Goal: Task Accomplishment & Management: Use online tool/utility

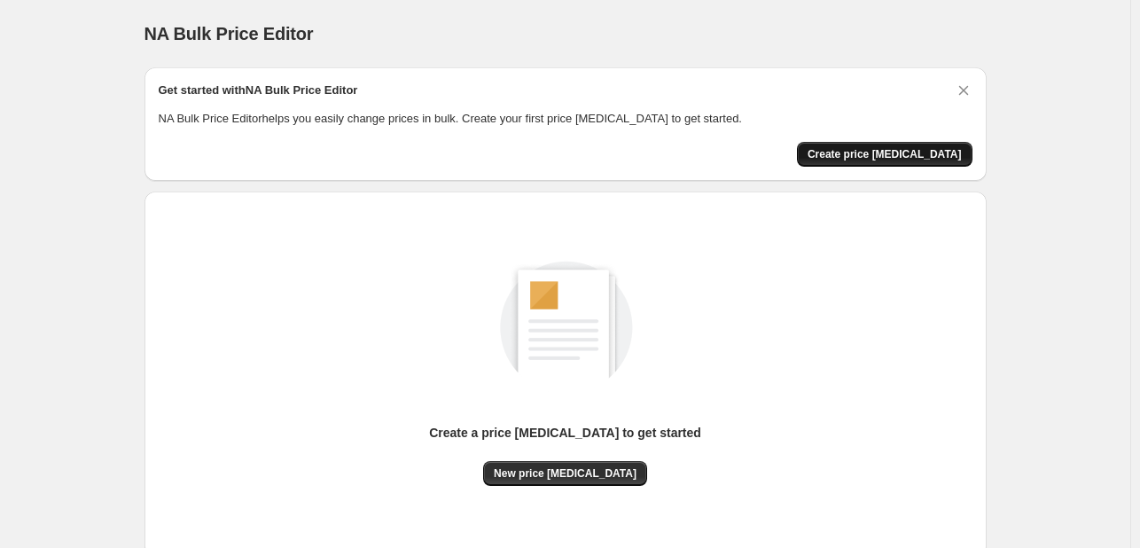
click at [899, 160] on span "Create price [MEDICAL_DATA]" at bounding box center [885, 154] width 154 height 14
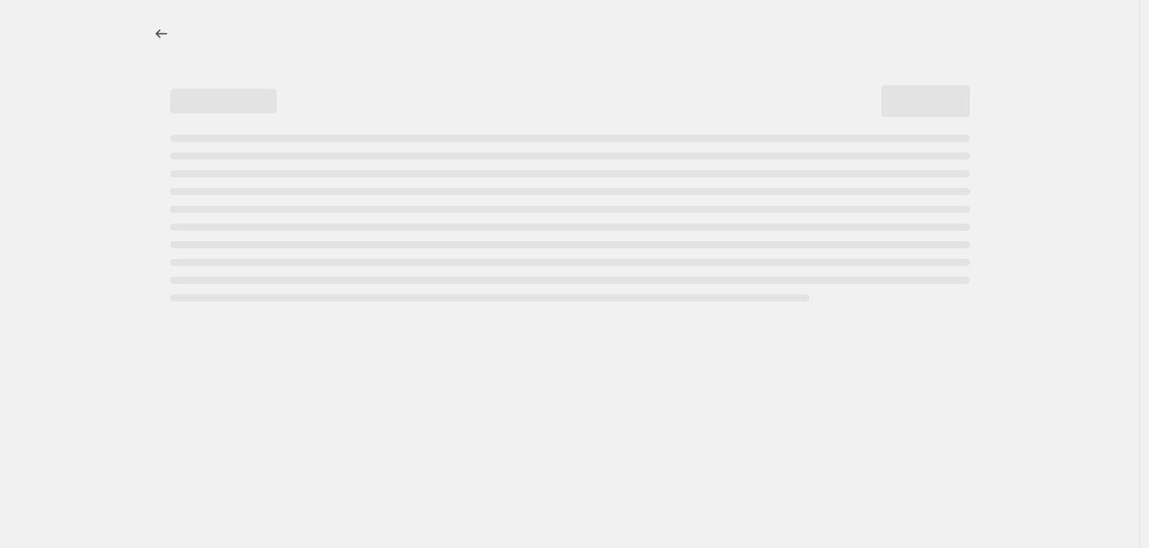
select select "percentage"
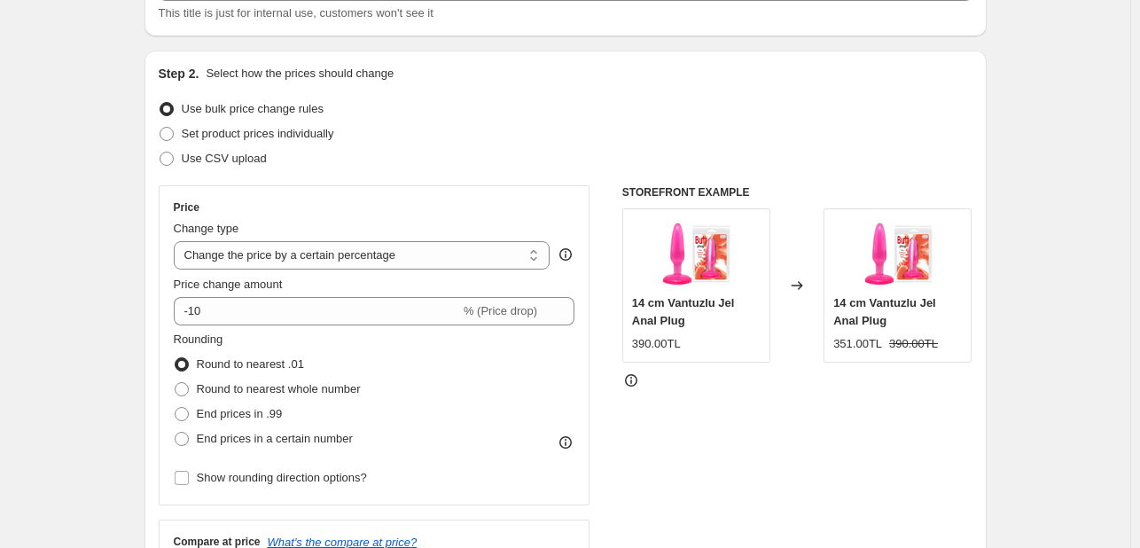
scroll to position [177, 0]
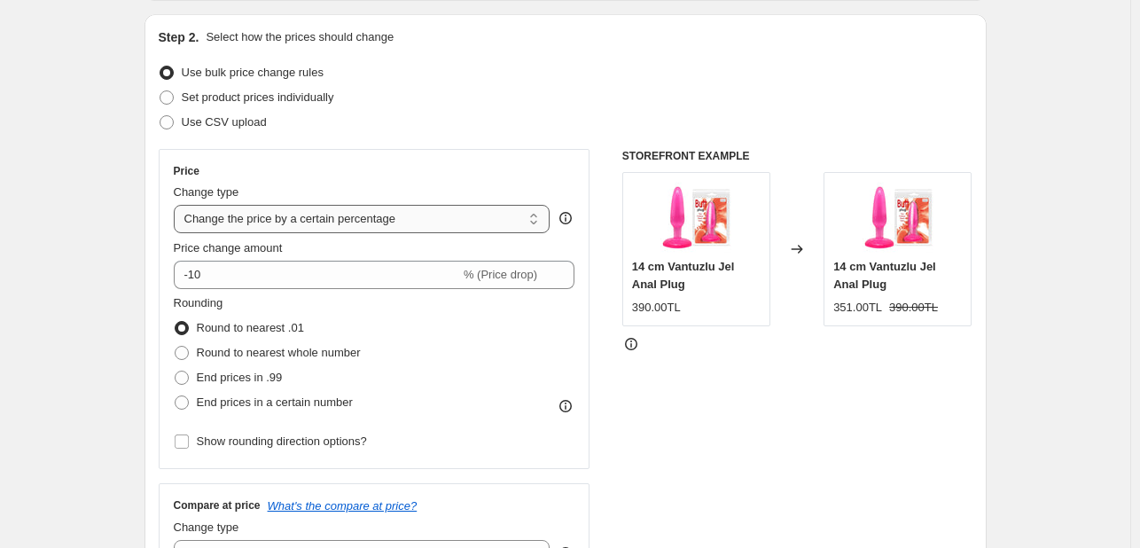
click at [480, 231] on select "Change the price to a certain amount Change the price by a certain amount Chang…" at bounding box center [362, 219] width 377 height 28
click at [443, 207] on select "Change the price to a certain amount Change the price by a certain amount Chang…" at bounding box center [362, 219] width 377 height 28
click at [238, 131] on label "Use CSV upload" at bounding box center [213, 122] width 108 height 25
click at [160, 116] on input "Use CSV upload" at bounding box center [160, 115] width 1 height 1
radio input "true"
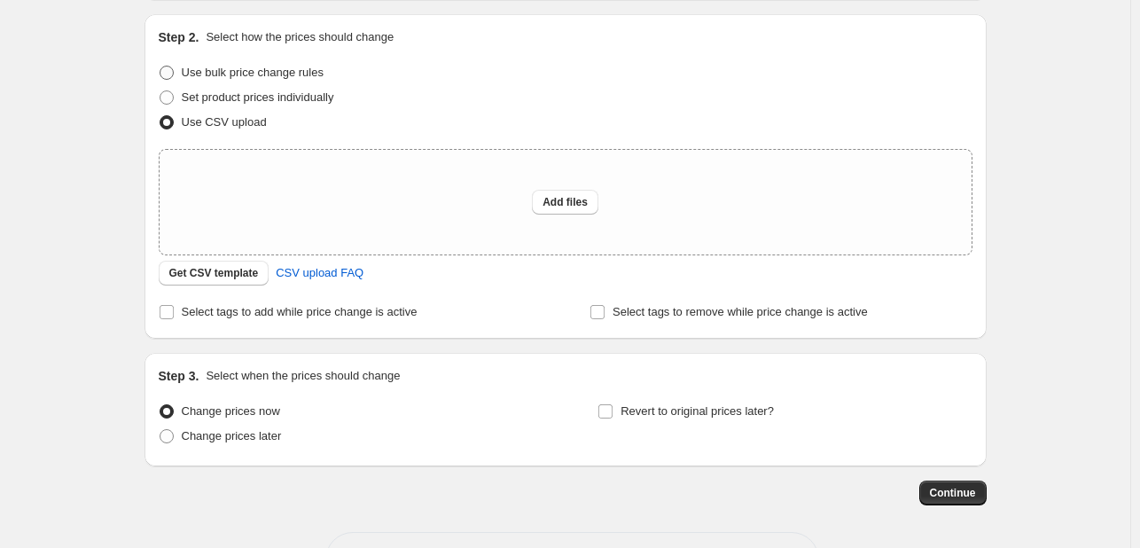
click at [230, 72] on span "Use bulk price change rules" at bounding box center [253, 72] width 142 height 13
click at [160, 66] on input "Use bulk price change rules" at bounding box center [160, 66] width 1 height 1
radio input "true"
select select "percentage"
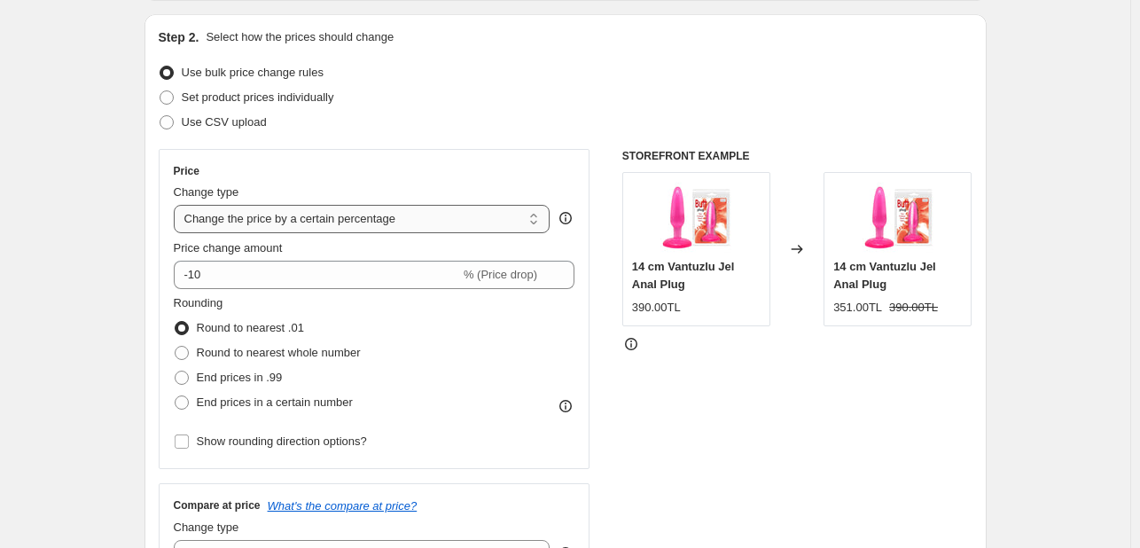
click at [312, 223] on select "Change the price to a certain amount Change the price by a certain amount Chang…" at bounding box center [362, 219] width 377 height 28
click at [454, 164] on div "Price" at bounding box center [375, 171] width 402 height 14
click at [412, 214] on select "Change the price to a certain amount Change the price by a certain amount Chang…" at bounding box center [362, 219] width 377 height 28
drag, startPoint x: 431, startPoint y: 162, endPoint x: 421, endPoint y: 175, distance: 15.8
click at [431, 162] on div "Price Change type Change the price to a certain amount Change the price by a ce…" at bounding box center [375, 309] width 432 height 320
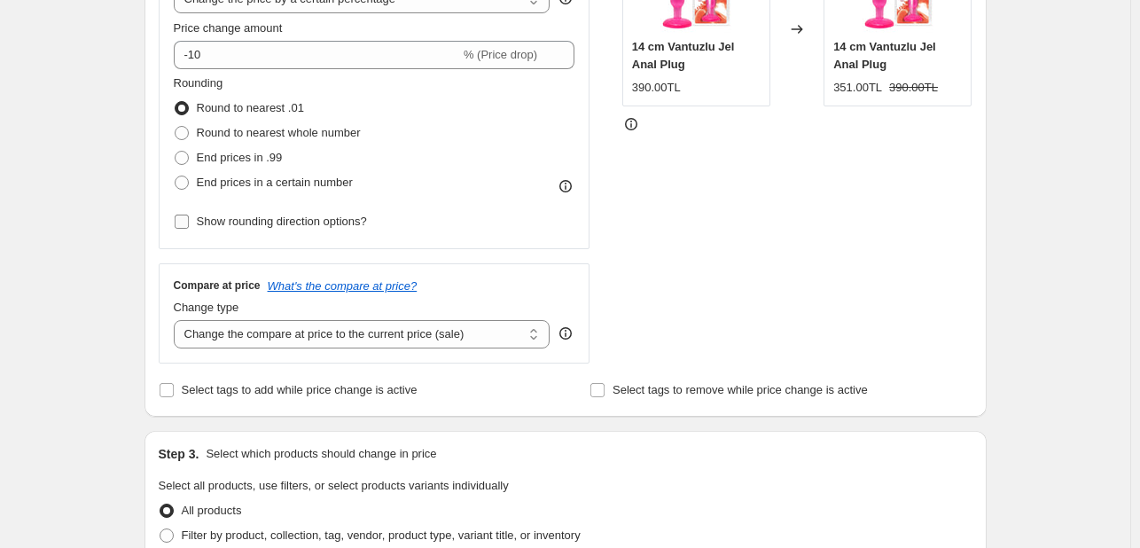
scroll to position [355, 0]
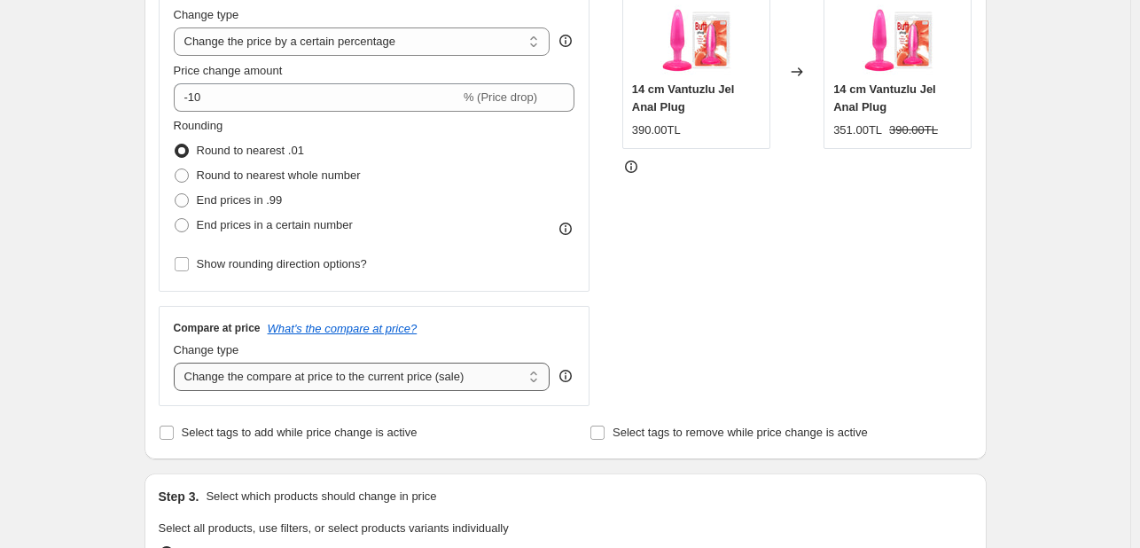
click at [355, 379] on select "Change the compare at price to the current price (sale) Change the compare at p…" at bounding box center [362, 377] width 377 height 28
click at [83, 230] on div "Create new price change job. This page is ready Create new price change job Dra…" at bounding box center [565, 531] width 1130 height 1772
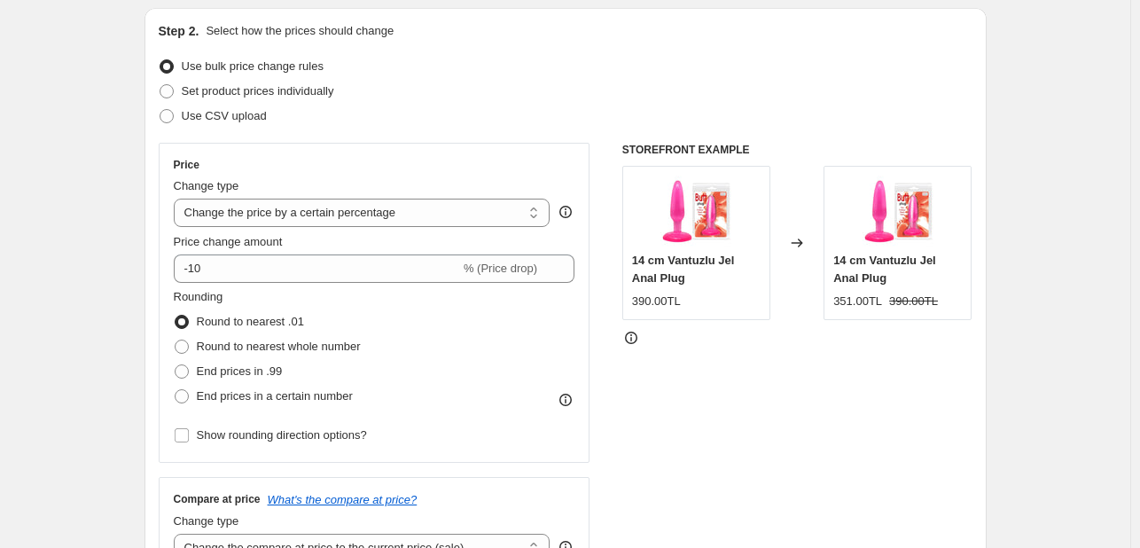
scroll to position [177, 0]
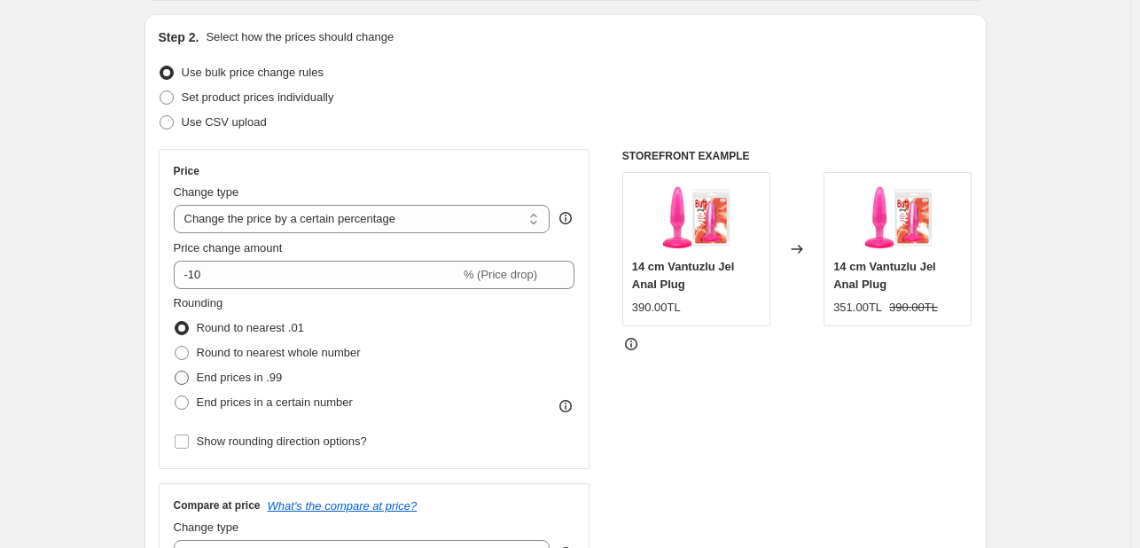
click at [189, 377] on span at bounding box center [182, 378] width 14 height 14
click at [176, 371] on input "End prices in .99" at bounding box center [175, 371] width 1 height 1
radio input "true"
click at [189, 377] on span at bounding box center [182, 378] width 14 height 14
click at [176, 371] on input "End prices in .99" at bounding box center [175, 371] width 1 height 1
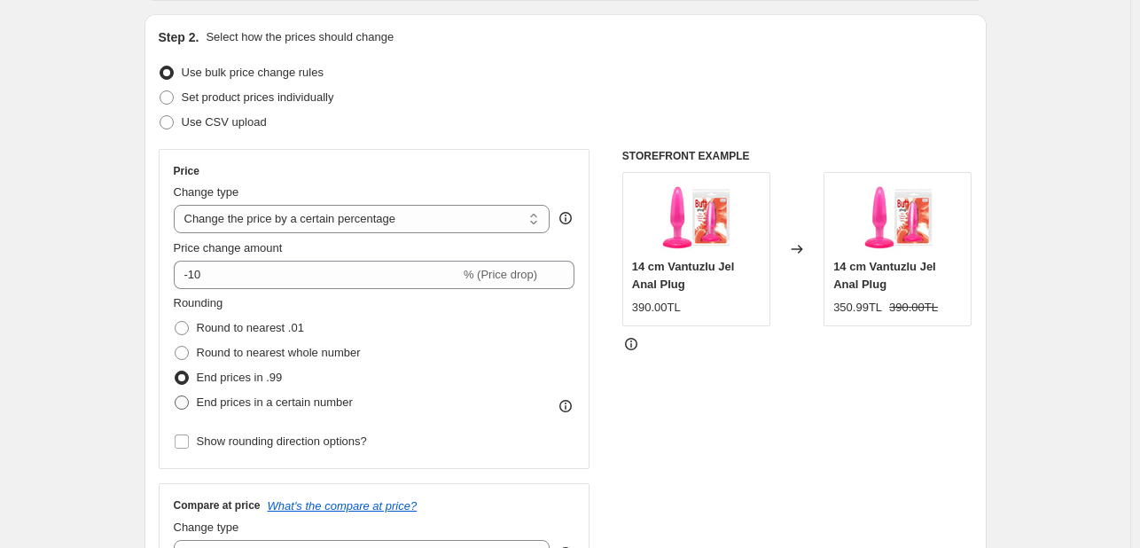
click at [185, 402] on span at bounding box center [182, 402] width 14 height 14
click at [176, 396] on input "End prices in a certain number" at bounding box center [175, 395] width 1 height 1
radio input "true"
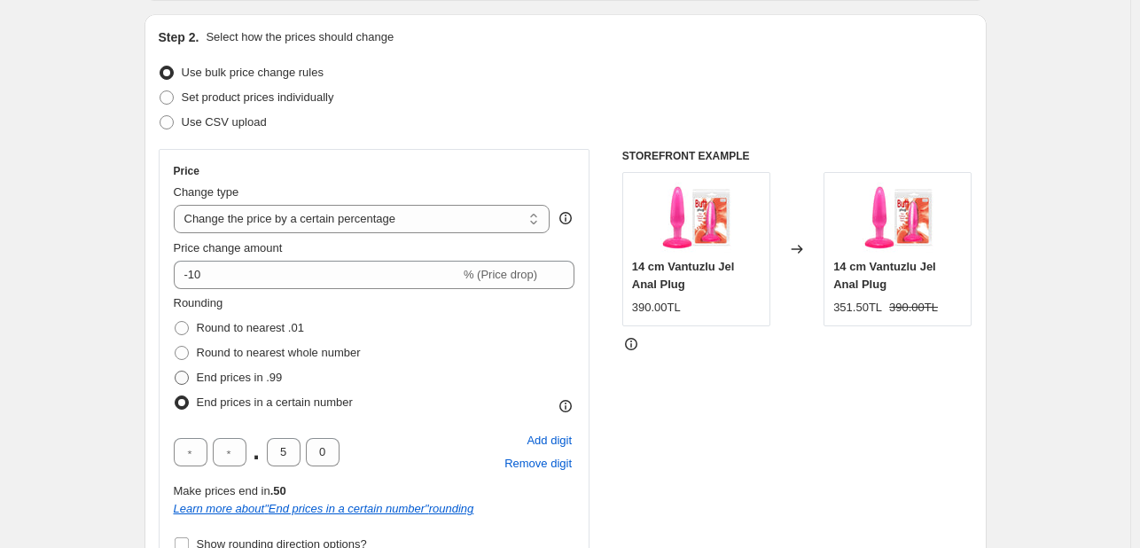
click at [197, 378] on label "End prices in .99" at bounding box center [228, 377] width 109 height 25
click at [176, 371] on input "End prices in .99" at bounding box center [175, 371] width 1 height 1
radio input "true"
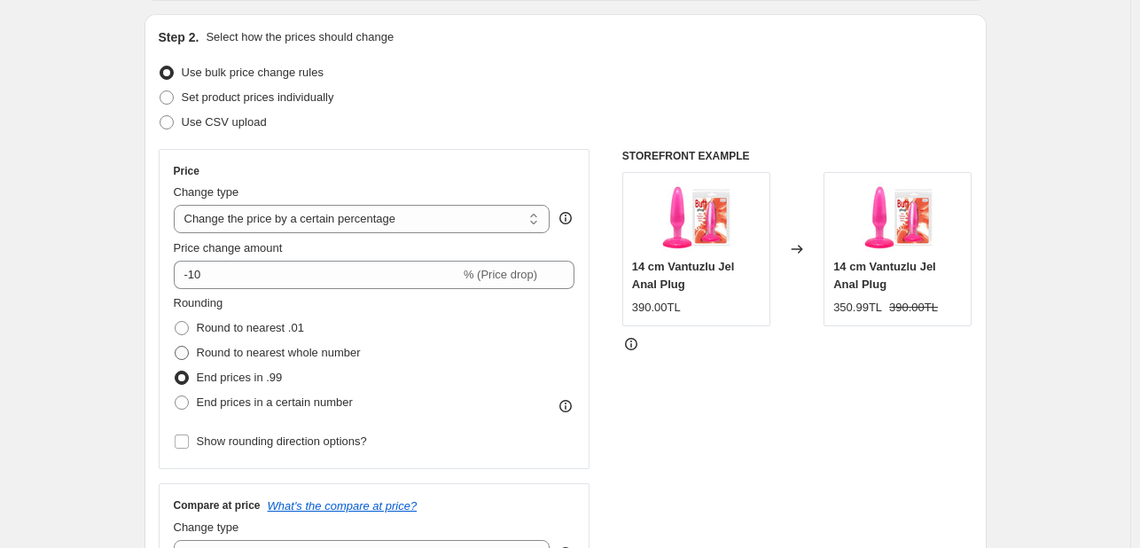
click at [189, 353] on span at bounding box center [182, 353] width 14 height 14
click at [176, 347] on input "Round to nearest whole number" at bounding box center [175, 346] width 1 height 1
radio input "true"
click at [190, 385] on span at bounding box center [182, 378] width 16 height 16
click at [176, 371] on input "End prices in .99" at bounding box center [175, 371] width 1 height 1
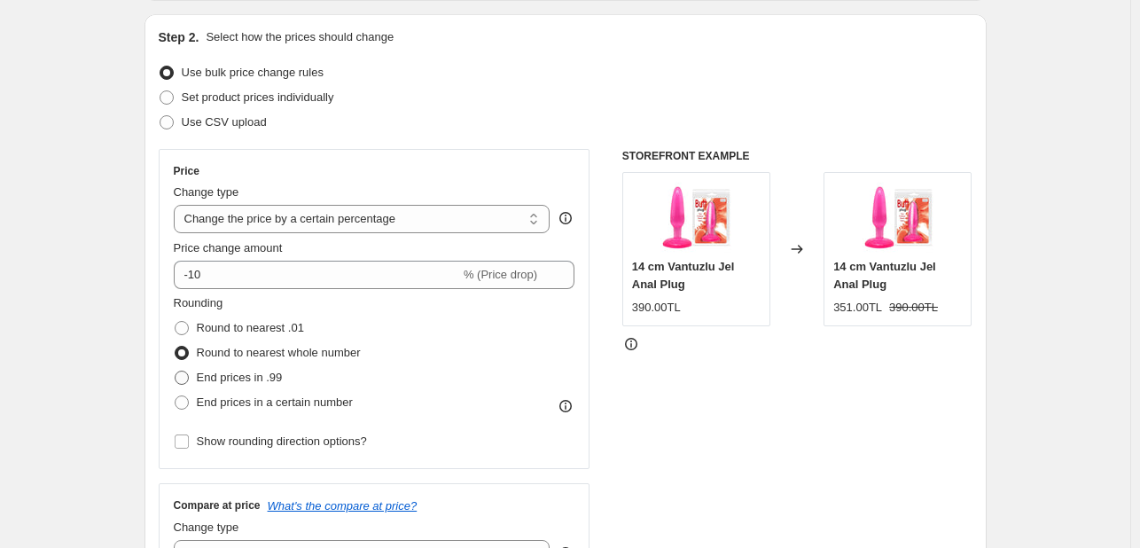
radio input "true"
click at [193, 334] on label "Round to nearest .01" at bounding box center [239, 328] width 130 height 25
click at [176, 322] on input "Round to nearest .01" at bounding box center [175, 321] width 1 height 1
radio input "true"
click at [185, 376] on span at bounding box center [182, 378] width 14 height 14
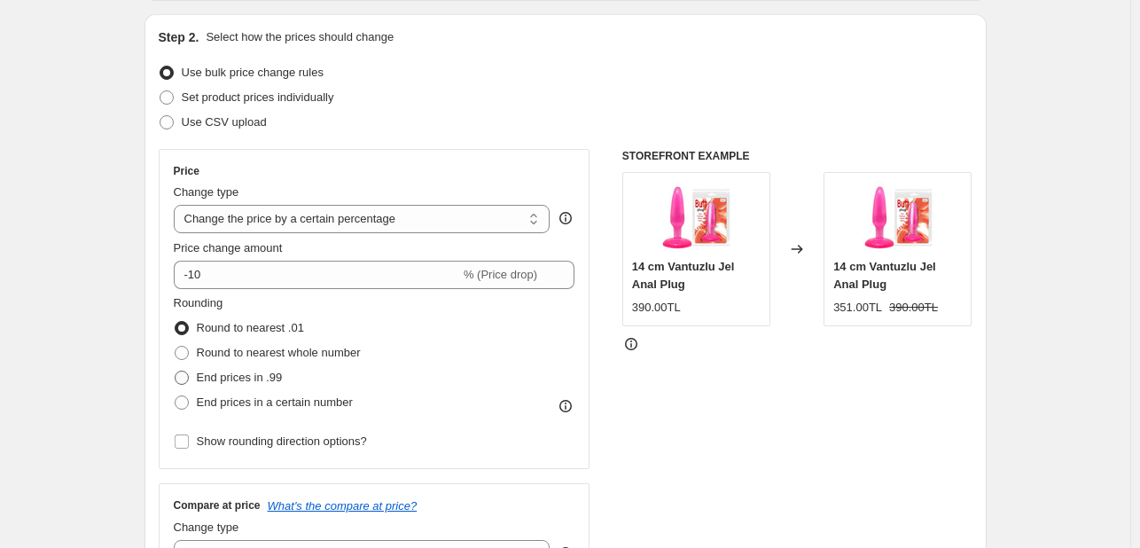
click at [176, 371] on input "End prices in .99" at bounding box center [175, 371] width 1 height 1
radio input "true"
click at [274, 223] on select "Change the price to a certain amount Change the price by a certain amount Chang…" at bounding box center [362, 219] width 377 height 28
select select "by"
click at [177, 205] on select "Change the price to a certain amount Change the price by a certain amount Chang…" at bounding box center [362, 219] width 377 height 28
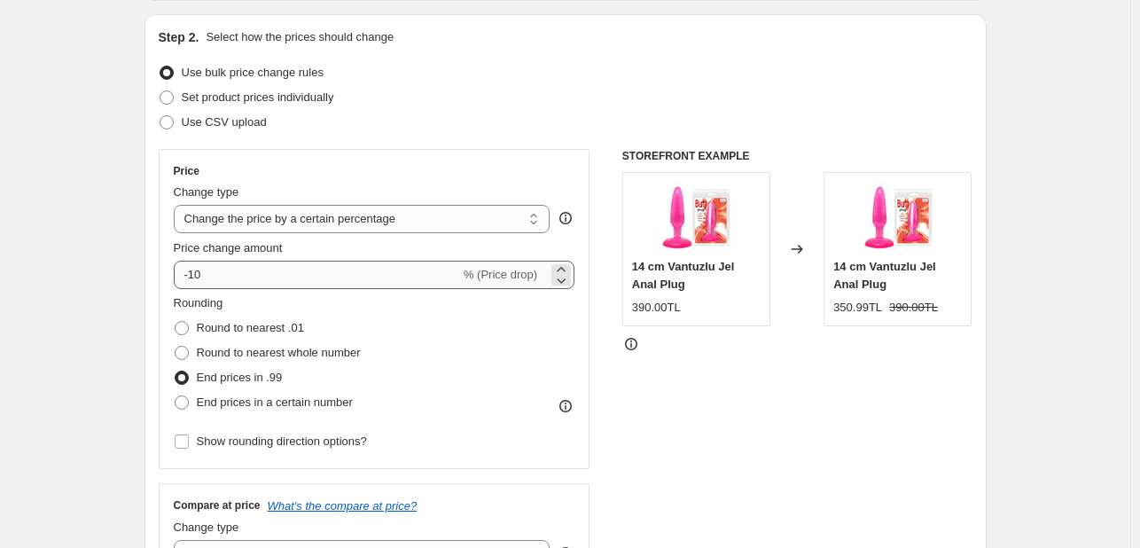
type input "-10.00"
click at [313, 216] on select "Change the price to a certain amount Change the price by a certain amount Chang…" at bounding box center [362, 219] width 377 height 28
select select "to"
click at [177, 205] on select "Change the price to a certain amount Change the price by a certain amount Chang…" at bounding box center [362, 219] width 377 height 28
type input "80.00"
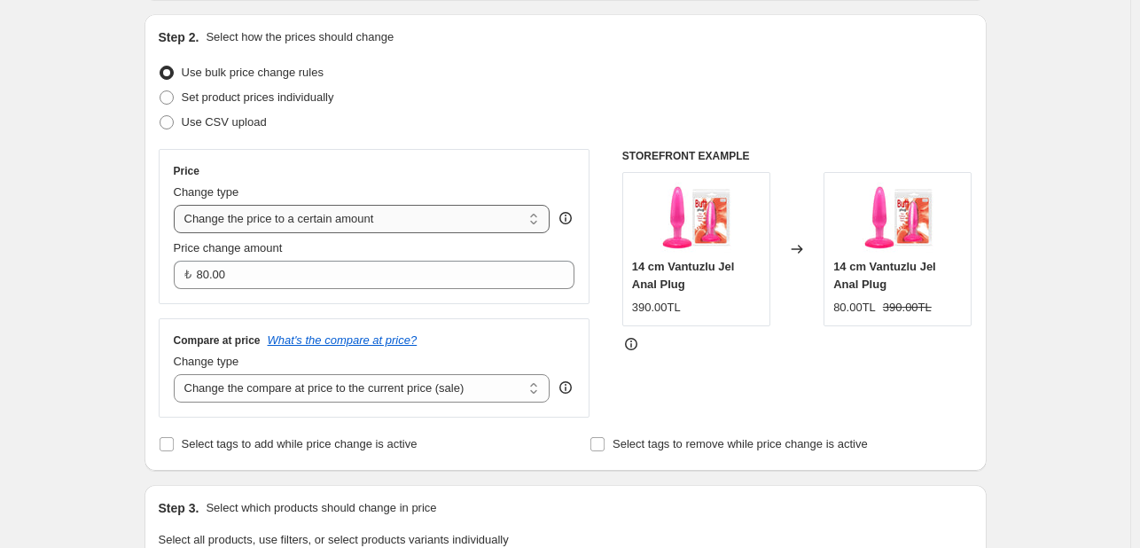
click at [323, 215] on select "Change the price to a certain amount Change the price by a certain amount Chang…" at bounding box center [362, 219] width 377 height 28
click at [177, 205] on select "Change the price to a certain amount Change the price by a certain amount Chang…" at bounding box center [362, 219] width 377 height 28
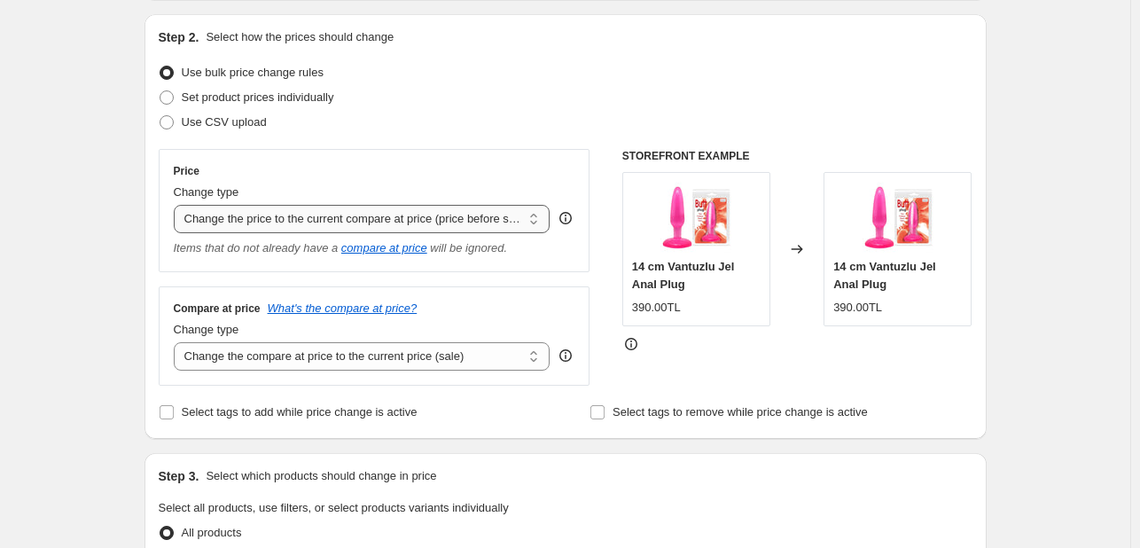
click at [337, 222] on select "Change the price to a certain amount Change the price by a certain amount Chang…" at bounding box center [362, 219] width 377 height 28
click at [177, 205] on select "Change the price to a certain amount Change the price by a certain amount Chang…" at bounding box center [362, 219] width 377 height 28
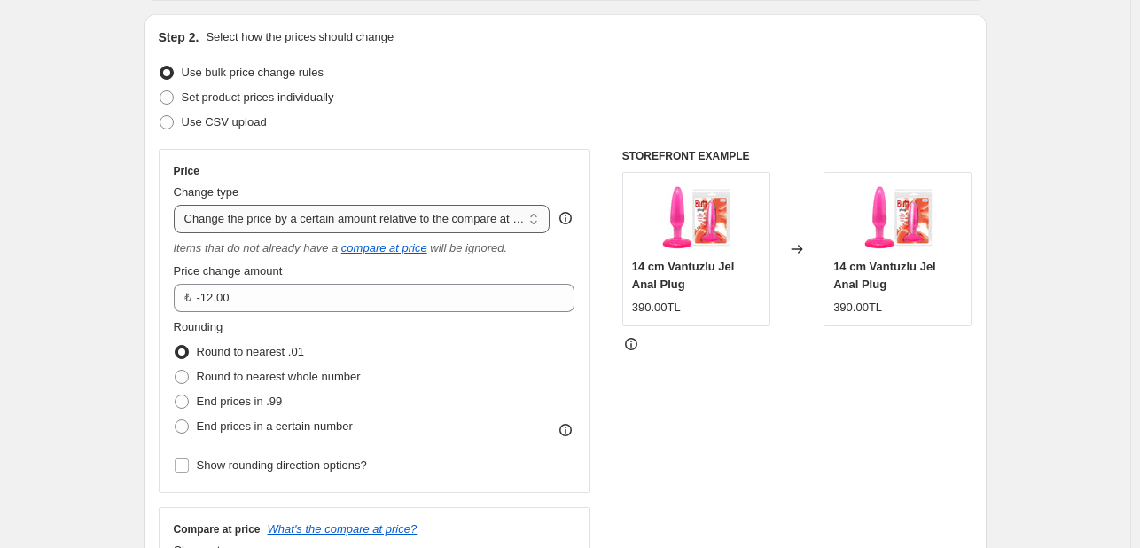
click at [348, 224] on select "Change the price to a certain amount Change the price by a certain amount Chang…" at bounding box center [362, 219] width 377 height 28
select select "pcap"
click at [177, 205] on select "Change the price to a certain amount Change the price by a certain amount Chang…" at bounding box center [362, 219] width 377 height 28
type input "-20"
click at [376, 223] on select "Change the price to a certain amount Change the price by a certain amount Chang…" at bounding box center [362, 219] width 377 height 28
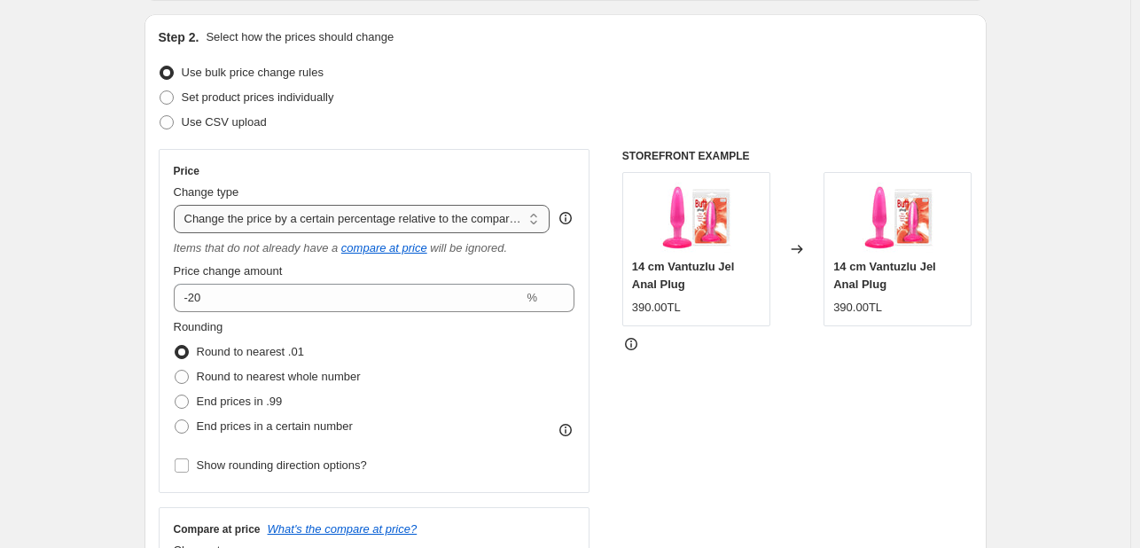
click at [177, 205] on select "Change the price to a certain amount Change the price by a certain amount Chang…" at bounding box center [362, 219] width 377 height 28
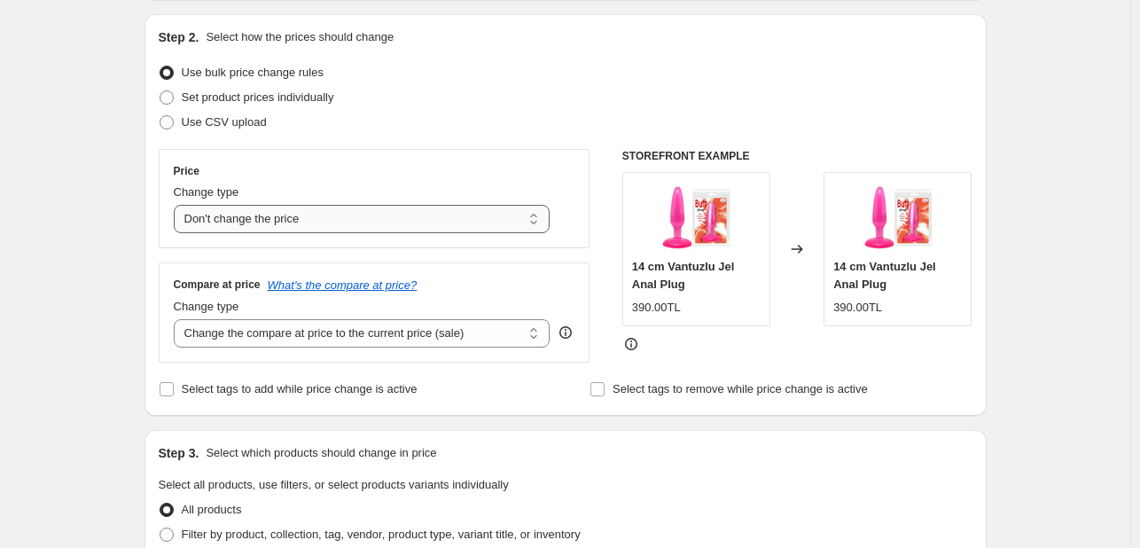
click at [349, 224] on select "Change the price to a certain amount Change the price by a certain amount Chang…" at bounding box center [362, 219] width 377 height 28
select select "pc"
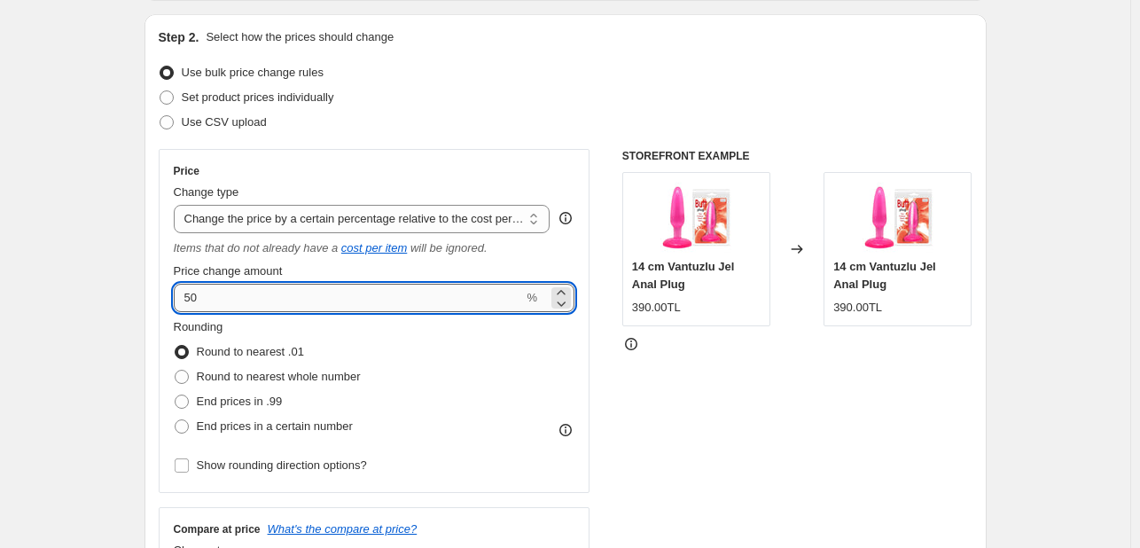
click at [372, 301] on input "50" at bounding box center [349, 298] width 350 height 28
click at [261, 405] on span "End prices in .99" at bounding box center [240, 400] width 86 height 13
click at [176, 395] on input "End prices in .99" at bounding box center [175, 394] width 1 height 1
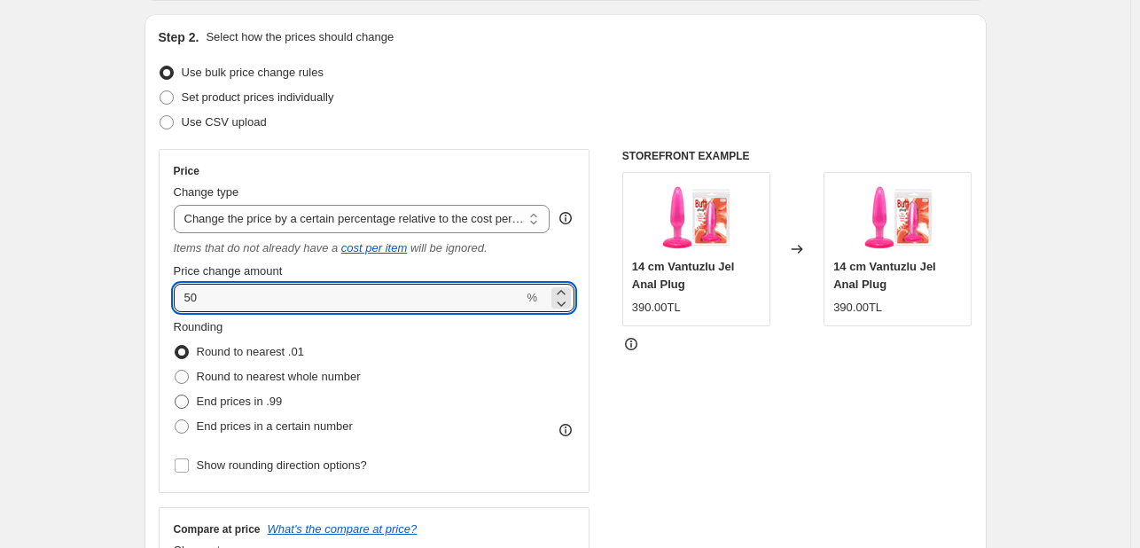
radio input "true"
click at [277, 295] on input "50" at bounding box center [349, 298] width 350 height 28
drag, startPoint x: 277, startPoint y: 295, endPoint x: 196, endPoint y: 293, distance: 80.7
click at [197, 293] on input "50" at bounding box center [349, 298] width 350 height 28
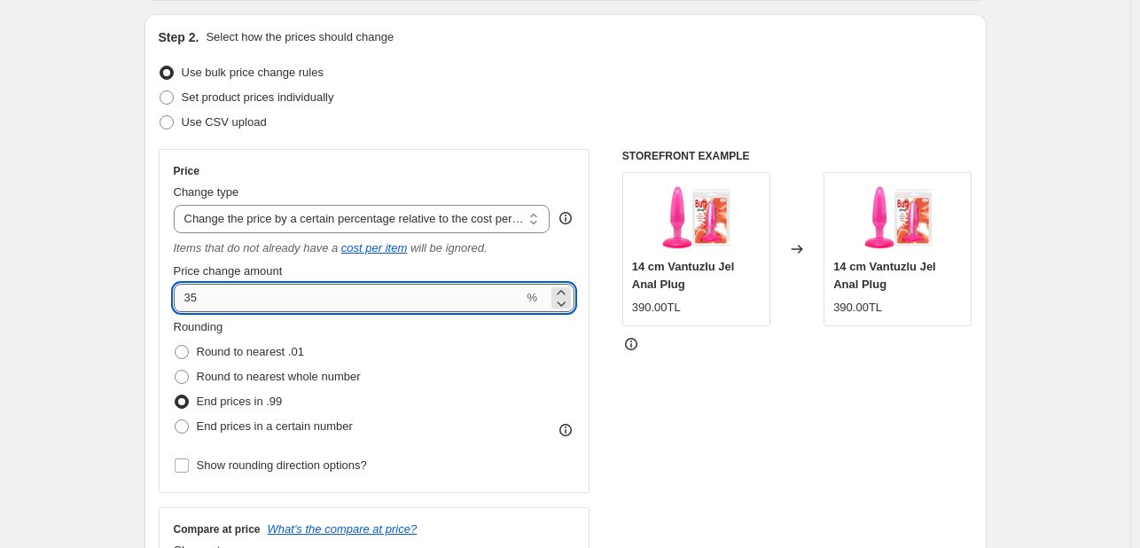
type input "35"
click at [480, 401] on div "Rounding Round to nearest .01 Round to nearest whole number End prices in .99 E…" at bounding box center [375, 378] width 402 height 121
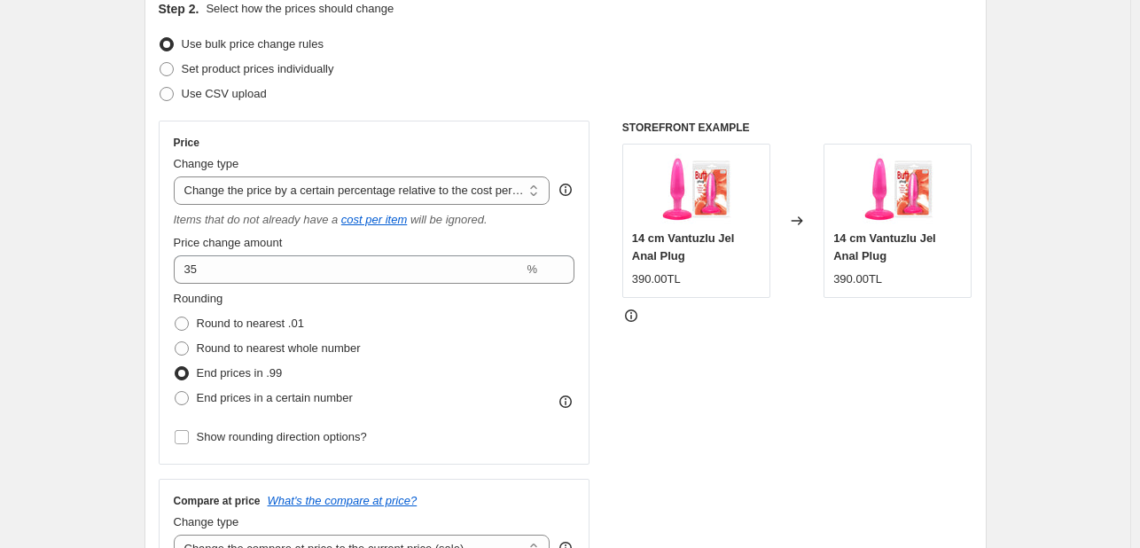
scroll to position [89, 0]
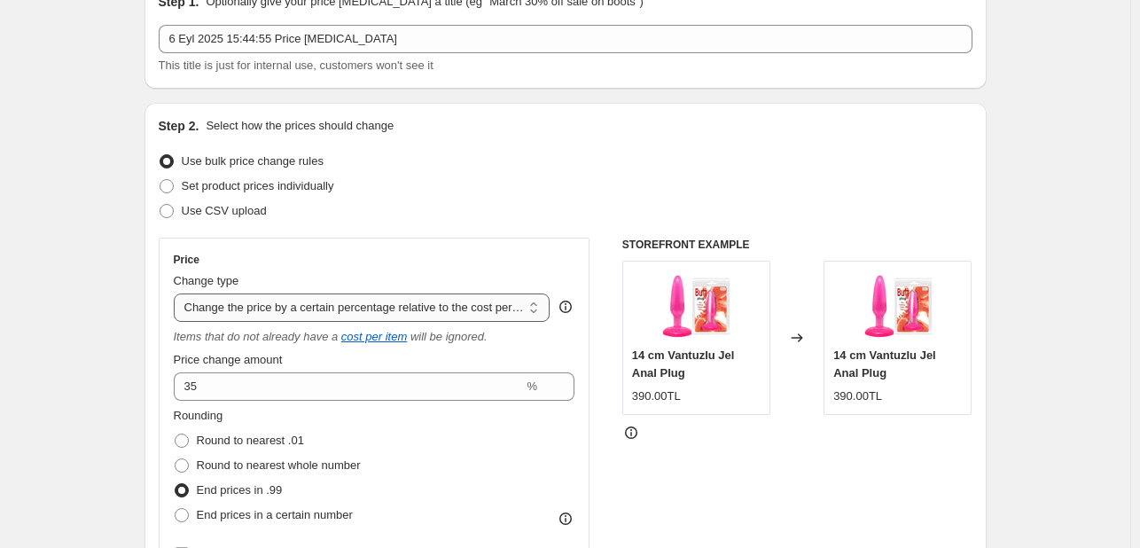
click at [459, 302] on select "Change the price to a certain amount Change the price by a certain amount Chang…" at bounding box center [362, 307] width 377 height 28
select select "margin"
click at [177, 293] on select "Change the price to a certain amount Change the price by a certain amount Chang…" at bounding box center [362, 307] width 377 height 28
type input "50"
click at [398, 305] on select "Change the price to a certain amount Change the price by a certain amount Chang…" at bounding box center [362, 307] width 377 height 28
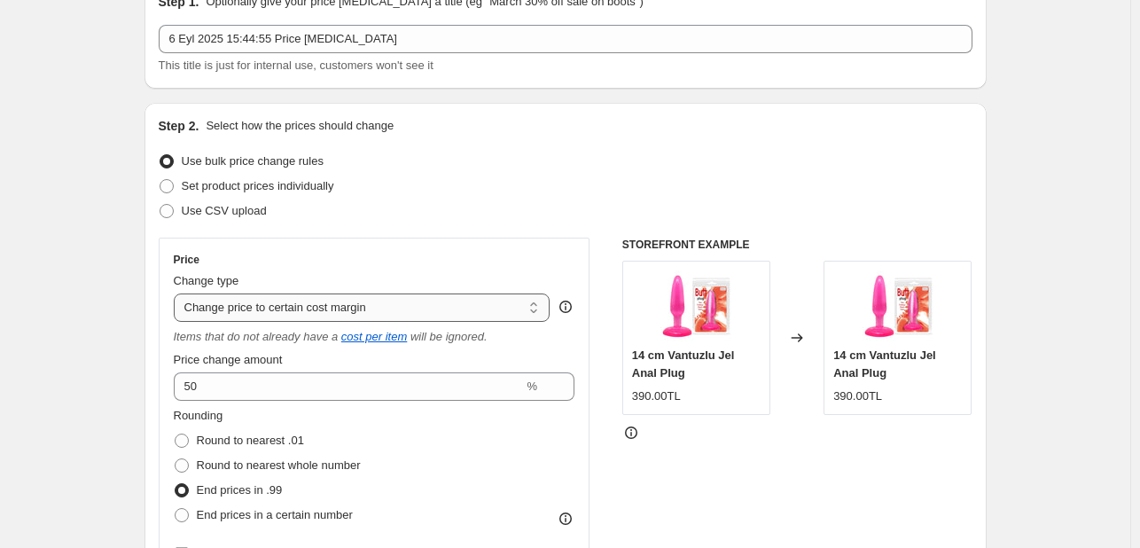
select select "percentage"
click at [177, 293] on select "Change the price to a certain amount Change the price by a certain amount Chang…" at bounding box center [362, 307] width 377 height 28
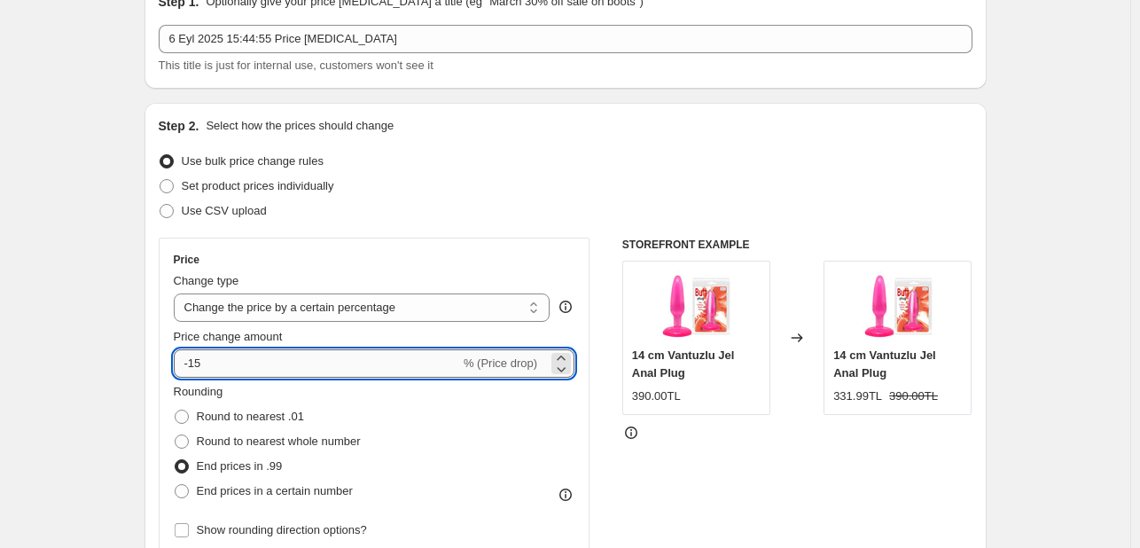
drag, startPoint x: 243, startPoint y: 372, endPoint x: 193, endPoint y: 372, distance: 49.6
click at [193, 372] on input "-15" at bounding box center [317, 363] width 286 height 28
click at [238, 367] on input "-15" at bounding box center [317, 363] width 286 height 28
type input "-1"
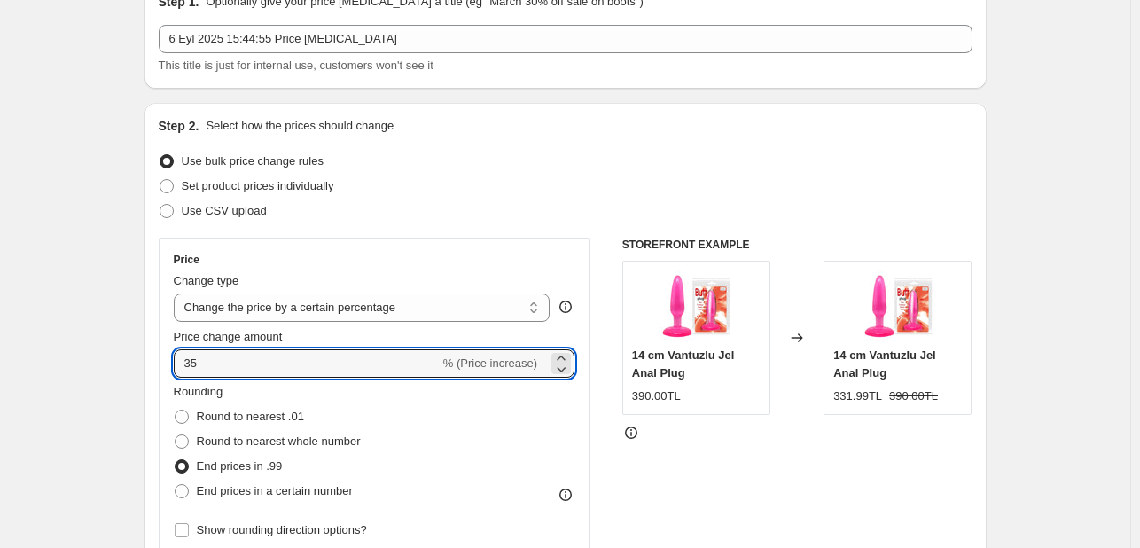
click at [503, 445] on div "Rounding Round to nearest .01 Round to nearest whole number End prices in .99 E…" at bounding box center [375, 443] width 402 height 121
click at [227, 361] on input "35" at bounding box center [307, 363] width 266 height 28
type input "3"
type input "45"
click at [437, 421] on div "Rounding Round to nearest .01 Round to nearest whole number End prices in .99 E…" at bounding box center [375, 443] width 402 height 121
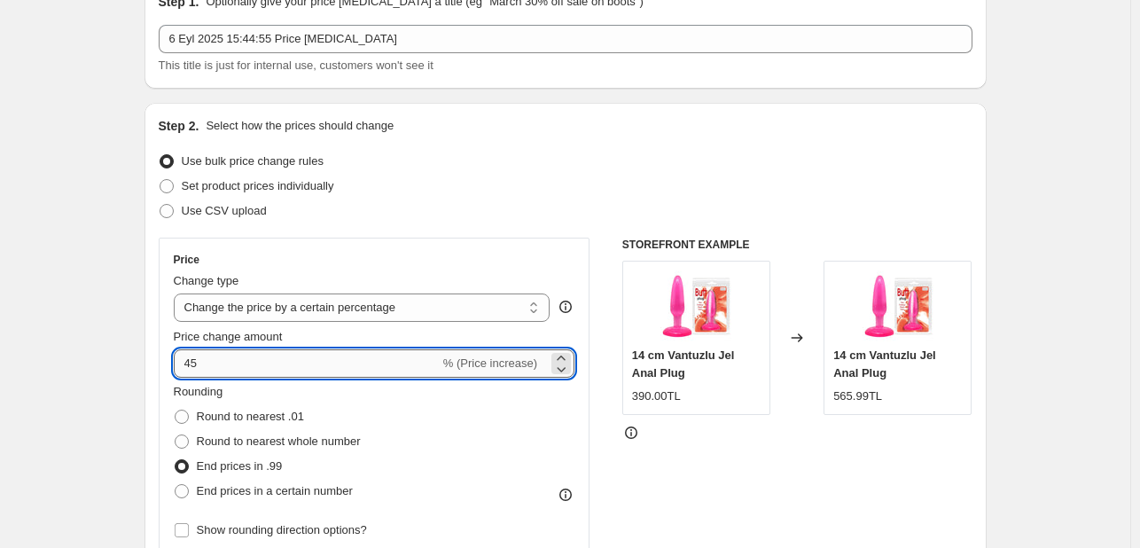
click at [267, 359] on input "45" at bounding box center [307, 363] width 266 height 28
drag, startPoint x: 267, startPoint y: 359, endPoint x: 199, endPoint y: 363, distance: 68.4
click at [199, 363] on input "45" at bounding box center [307, 363] width 266 height 28
click at [508, 424] on div "Rounding Round to nearest .01 Round to nearest whole number End prices in .99 E…" at bounding box center [375, 443] width 402 height 121
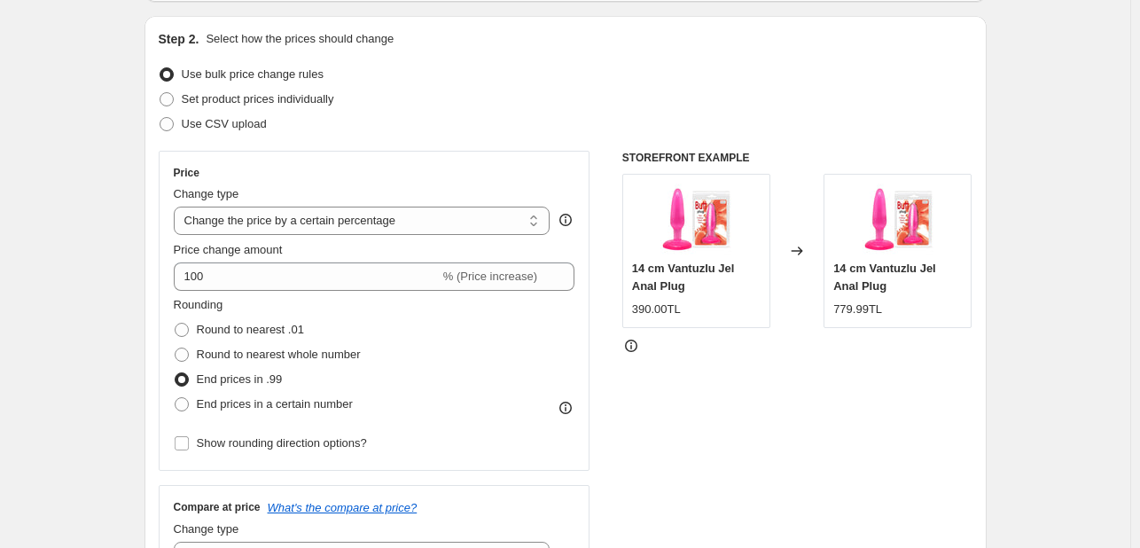
scroll to position [177, 0]
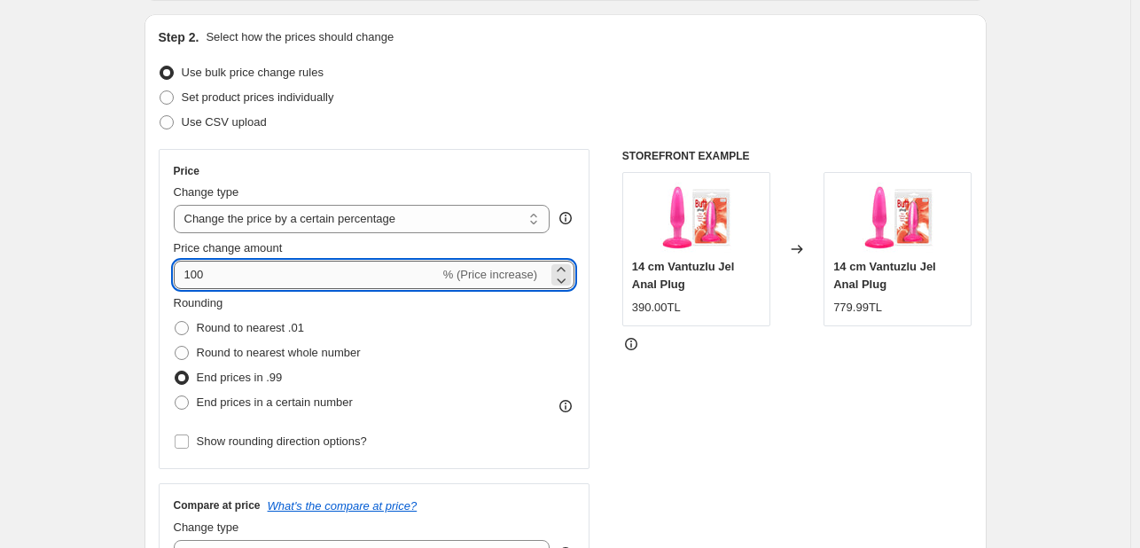
click at [230, 270] on input "100" at bounding box center [307, 275] width 266 height 28
type input "1"
type input "52"
click at [514, 355] on div "Rounding Round to nearest .01 Round to nearest whole number End prices in .99 E…" at bounding box center [375, 354] width 402 height 121
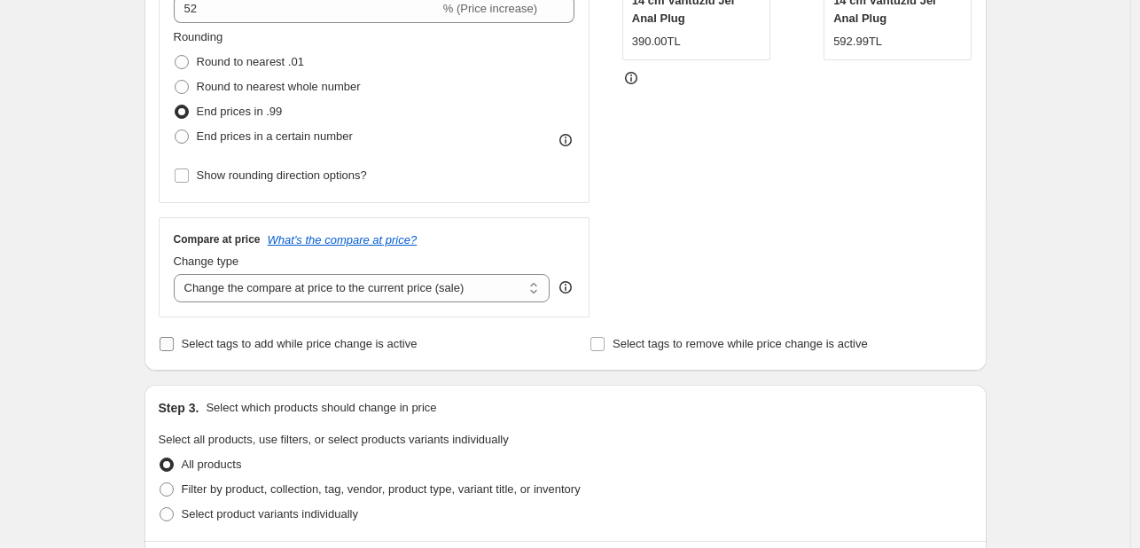
scroll to position [532, 0]
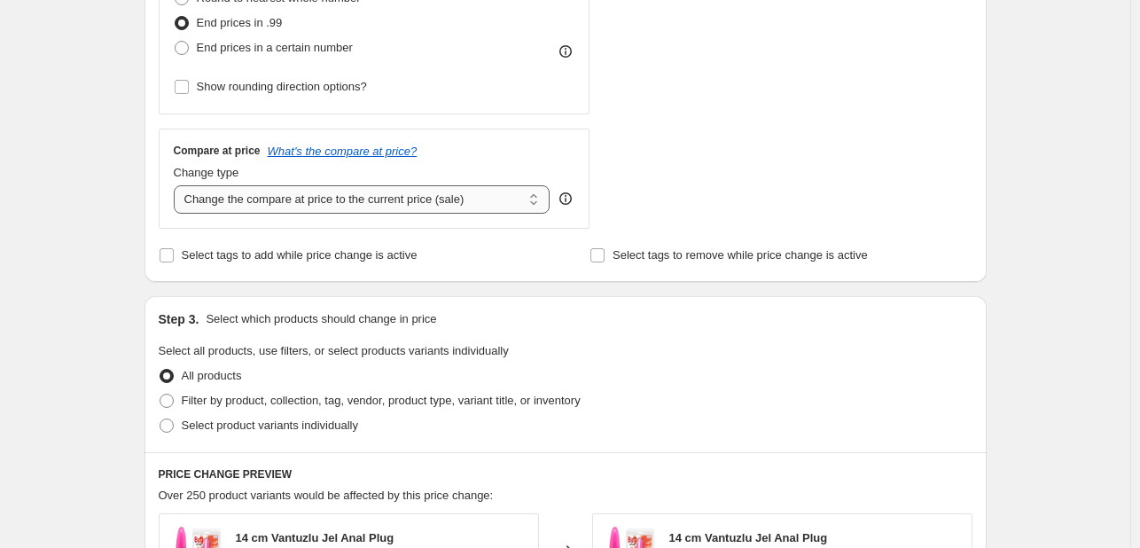
click at [364, 207] on select "Change the compare at price to the current price (sale) Change the compare at p…" at bounding box center [362, 199] width 377 height 28
click at [177, 185] on select "Change the compare at price to the current price (sale) Change the compare at p…" at bounding box center [362, 199] width 377 height 28
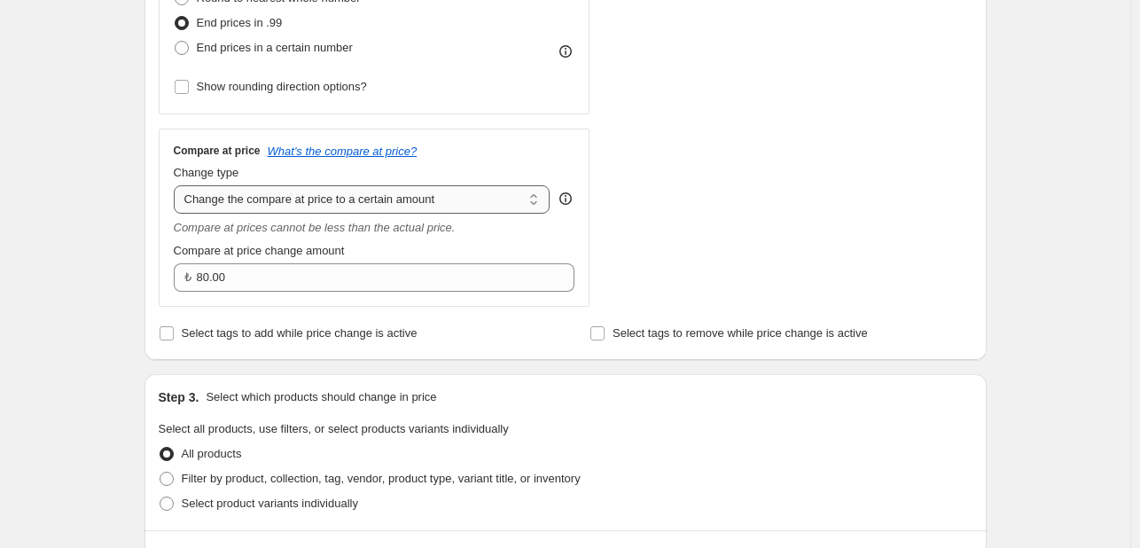
drag, startPoint x: 383, startPoint y: 199, endPoint x: 387, endPoint y: 211, distance: 12.3
click at [383, 199] on select "Change the compare at price to the current price (sale) Change the compare at p…" at bounding box center [362, 199] width 377 height 28
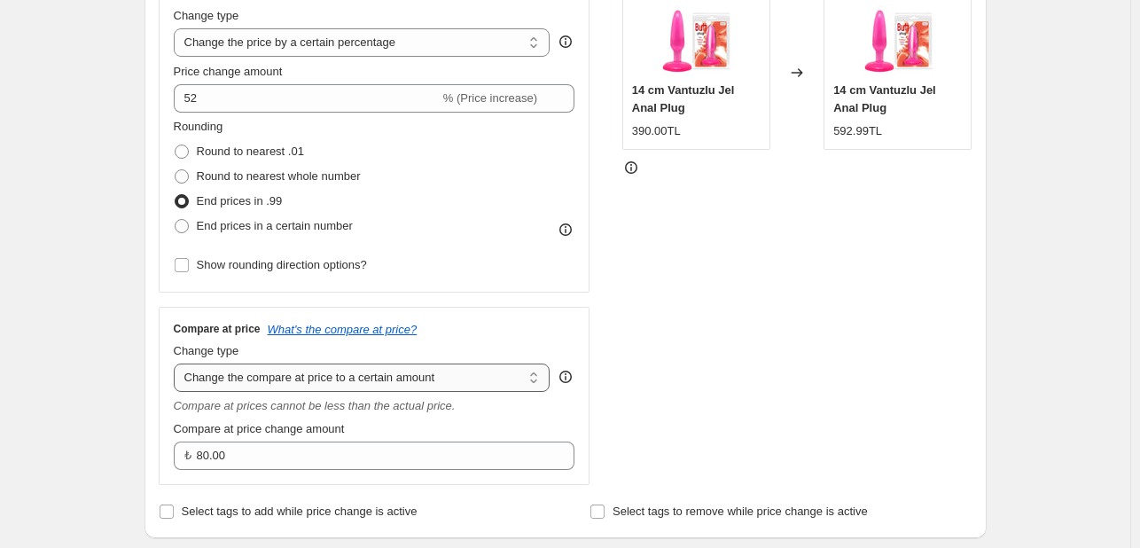
scroll to position [355, 0]
click at [468, 370] on select "Change the compare at price to the current price (sale) Change the compare at p…" at bounding box center [362, 377] width 377 height 28
click at [463, 385] on select "Change the compare at price to the current price (sale) Change the compare at p…" at bounding box center [362, 377] width 377 height 28
select select "percentage"
click at [177, 363] on select "Change the compare at price to the current price (sale) Change the compare at p…" at bounding box center [362, 377] width 377 height 28
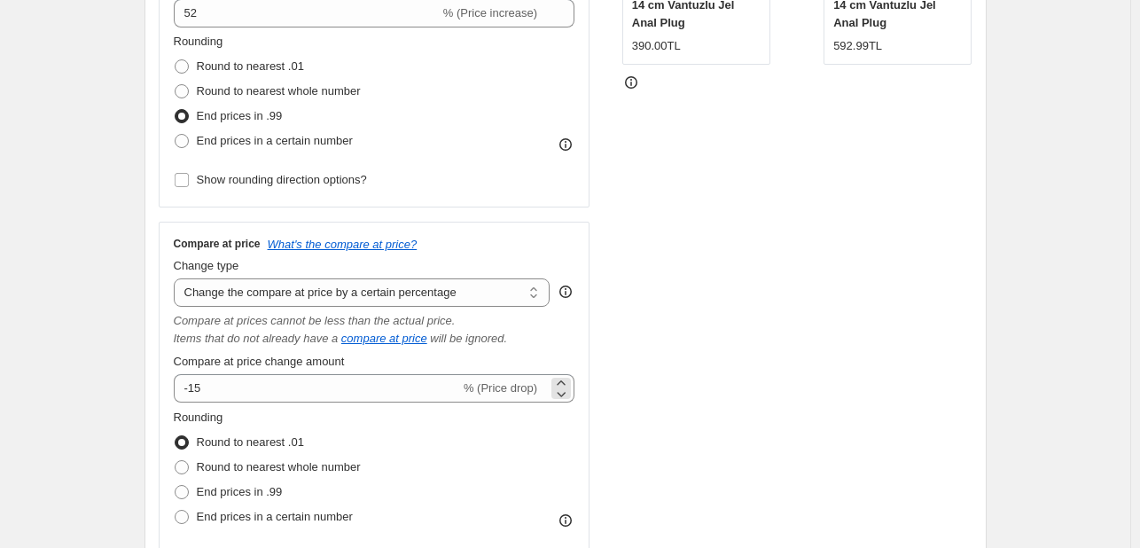
scroll to position [443, 0]
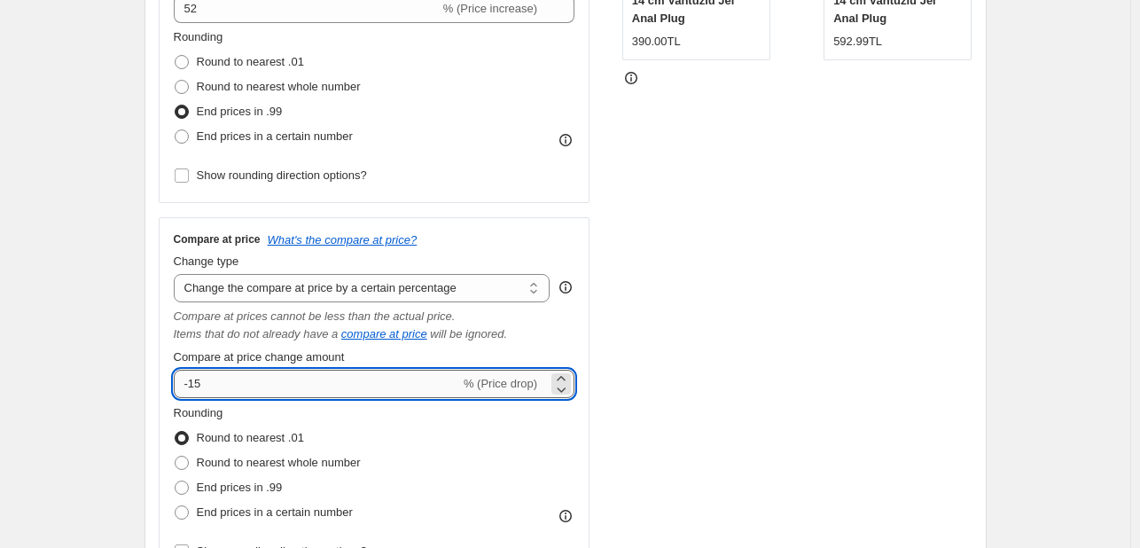
drag, startPoint x: 206, startPoint y: 379, endPoint x: 177, endPoint y: 378, distance: 28.4
click at [173, 379] on div "Compare at price What's the compare at price? Change type Change the compare at…" at bounding box center [375, 398] width 432 height 362
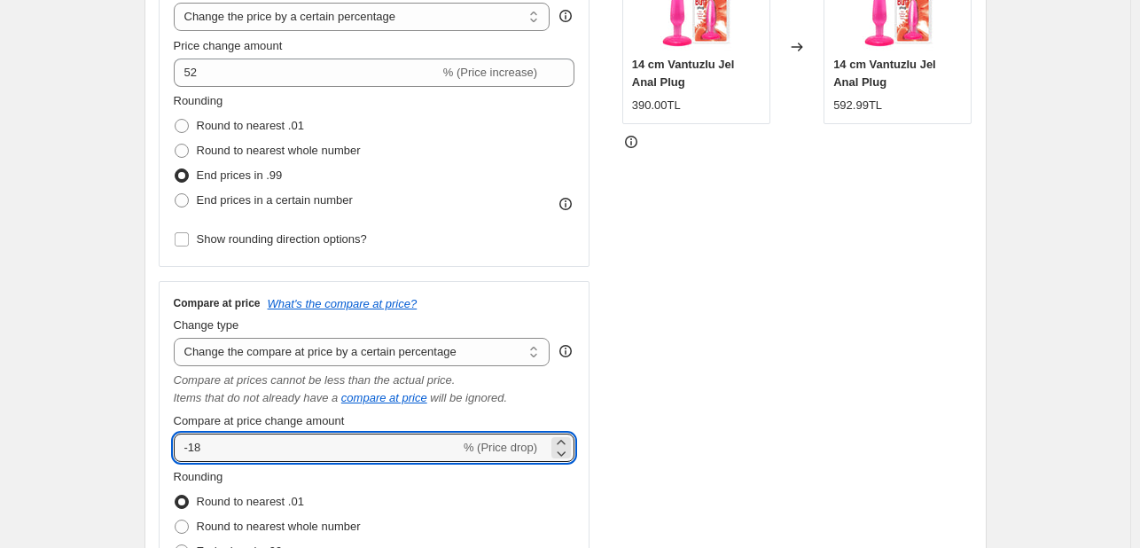
scroll to position [355, 0]
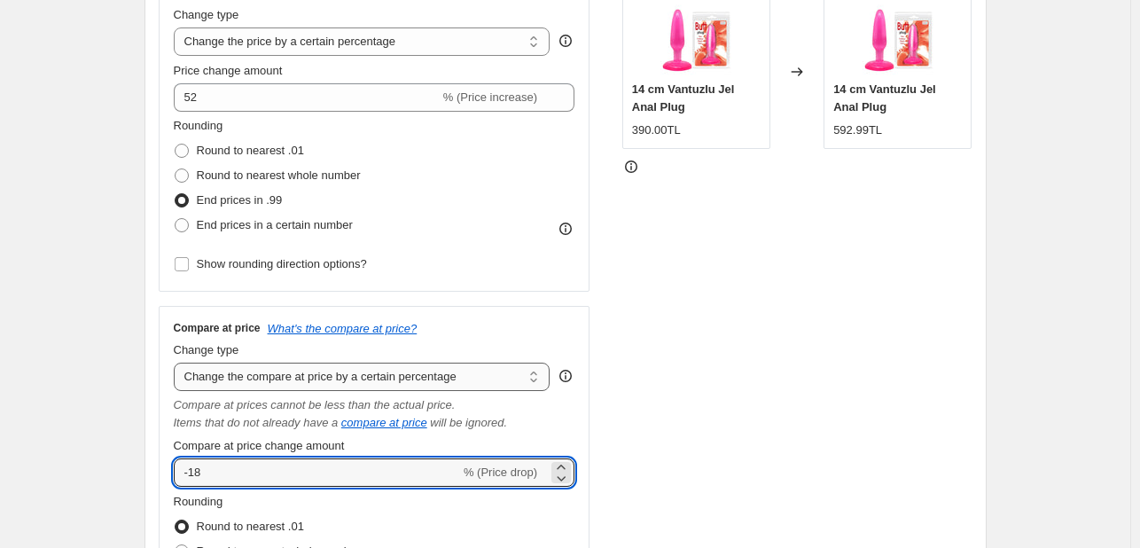
type input "-18"
click at [344, 369] on select "Change the compare at price to the current price (sale) Change the compare at p…" at bounding box center [362, 377] width 377 height 28
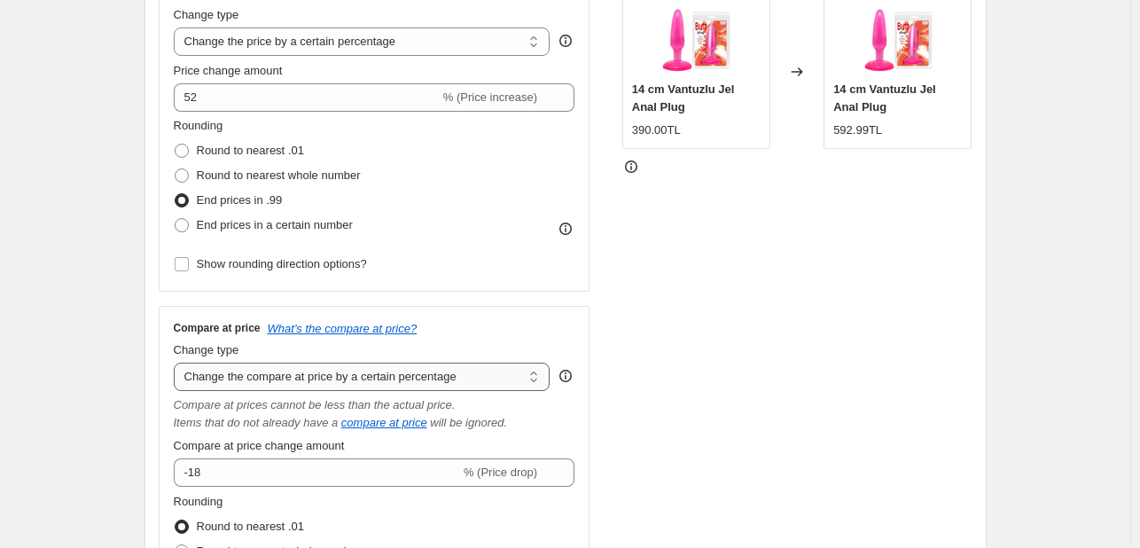
select select "no_change"
click at [177, 363] on select "Change the compare at price to the current price (sale) Change the compare at p…" at bounding box center [362, 377] width 377 height 28
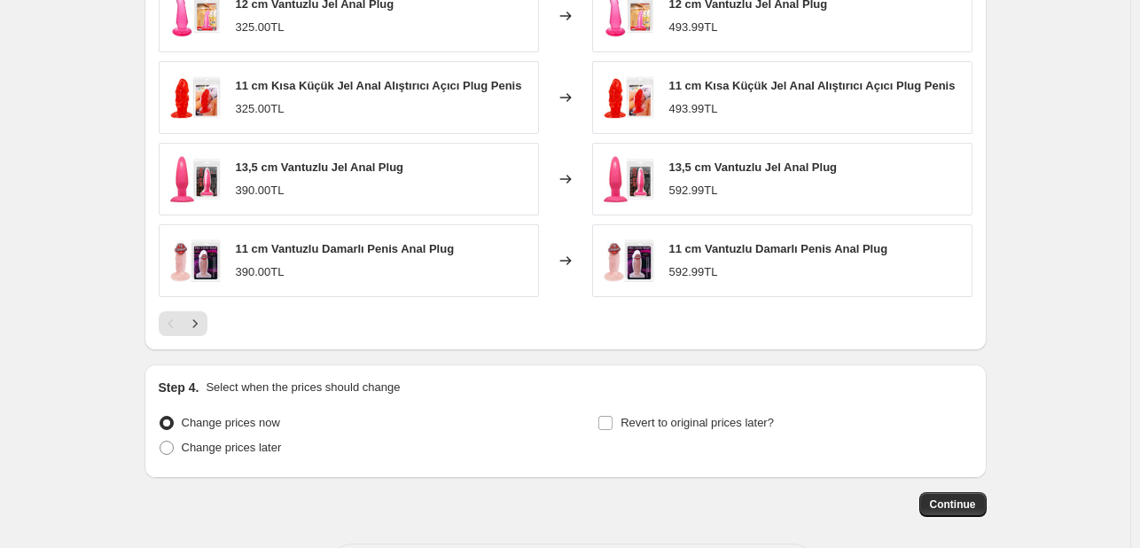
scroll to position [1152, 0]
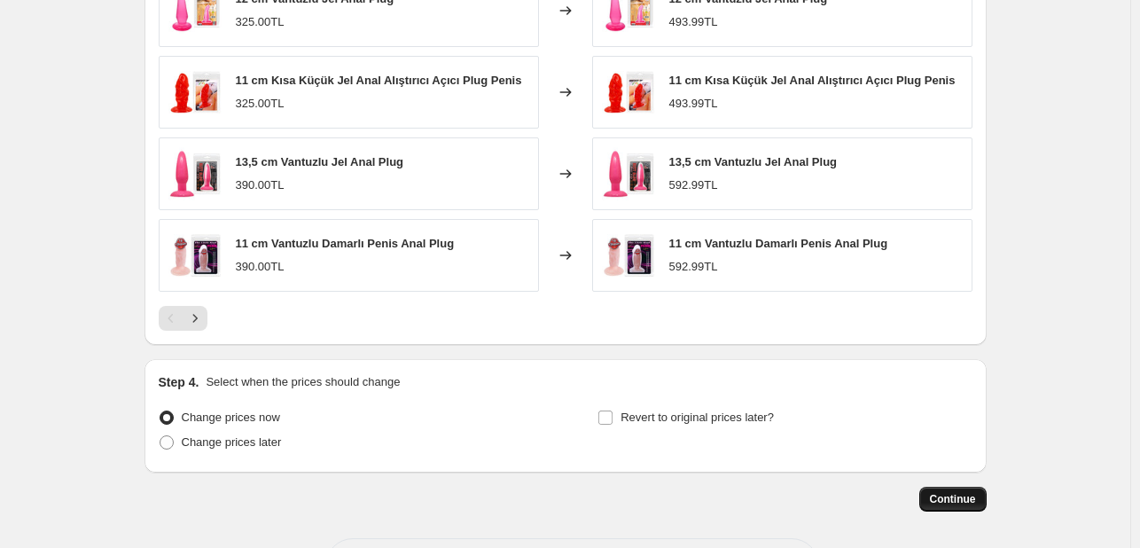
click at [962, 503] on span "Continue" at bounding box center [953, 499] width 46 height 14
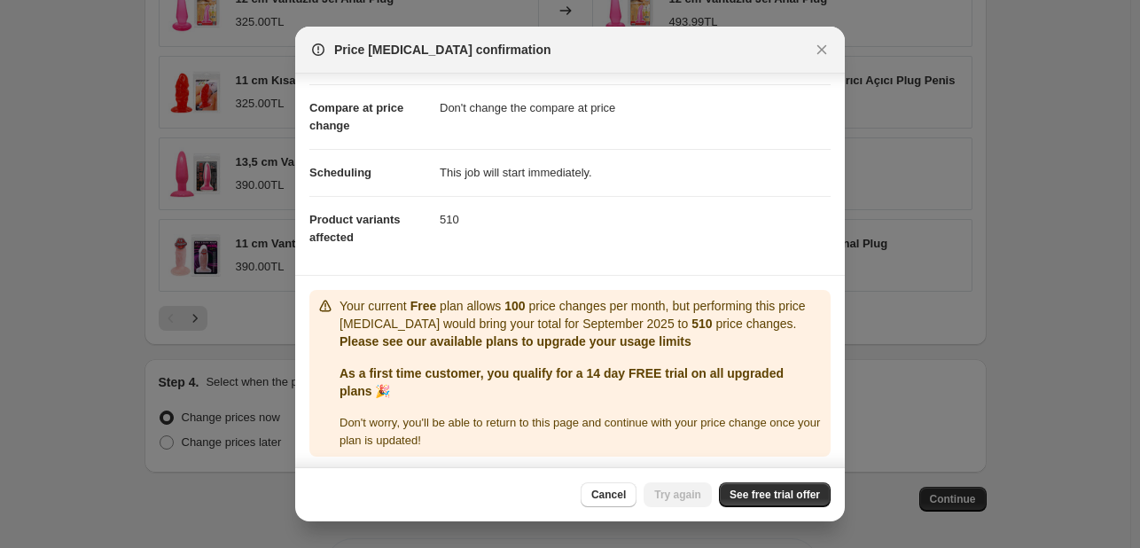
scroll to position [70, 0]
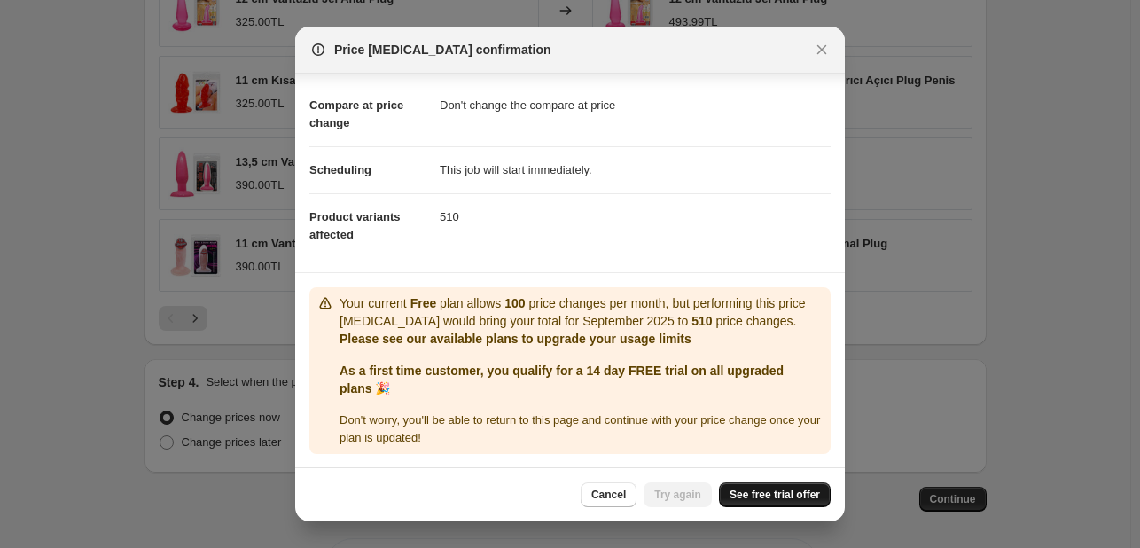
click at [755, 497] on span "See free trial offer" at bounding box center [775, 495] width 90 height 14
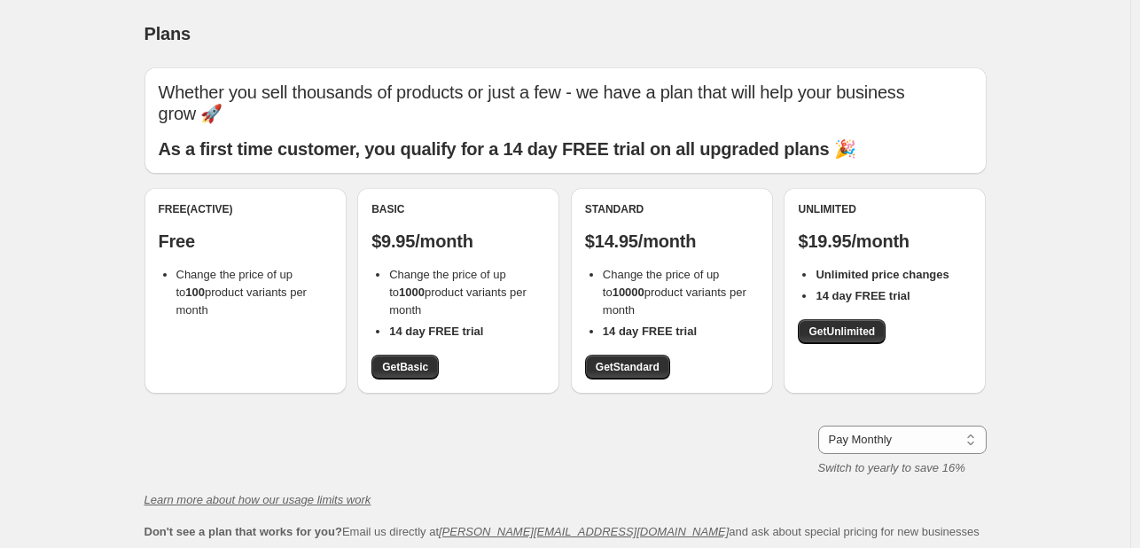
click at [496, 377] on div "Basic $9.95/month Change the price of up to 1000 product variants per month 14 …" at bounding box center [458, 290] width 174 height 177
click at [425, 372] on span "Get Basic" at bounding box center [405, 367] width 46 height 14
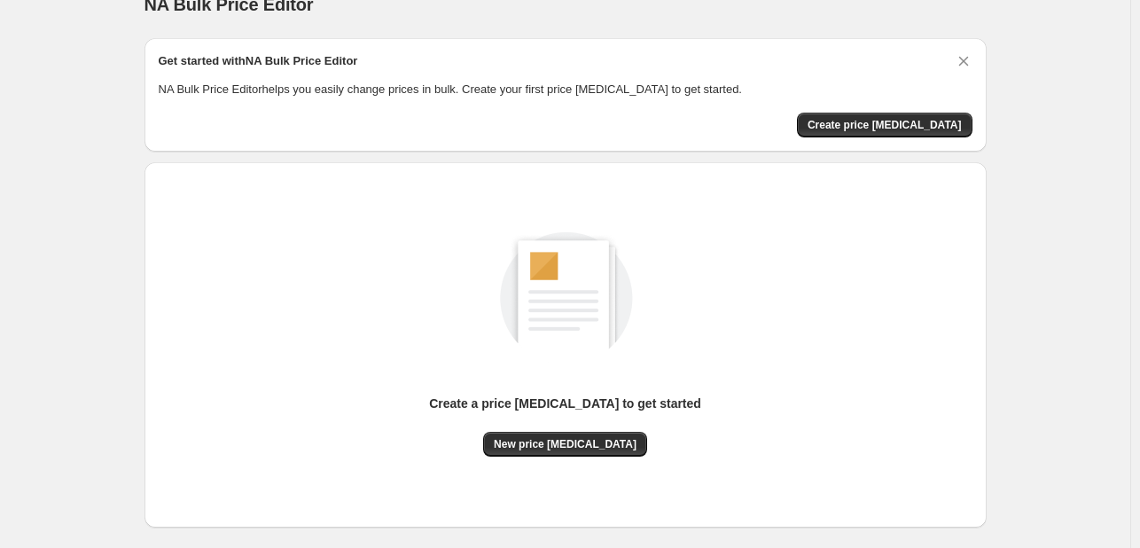
scroll to position [27, 0]
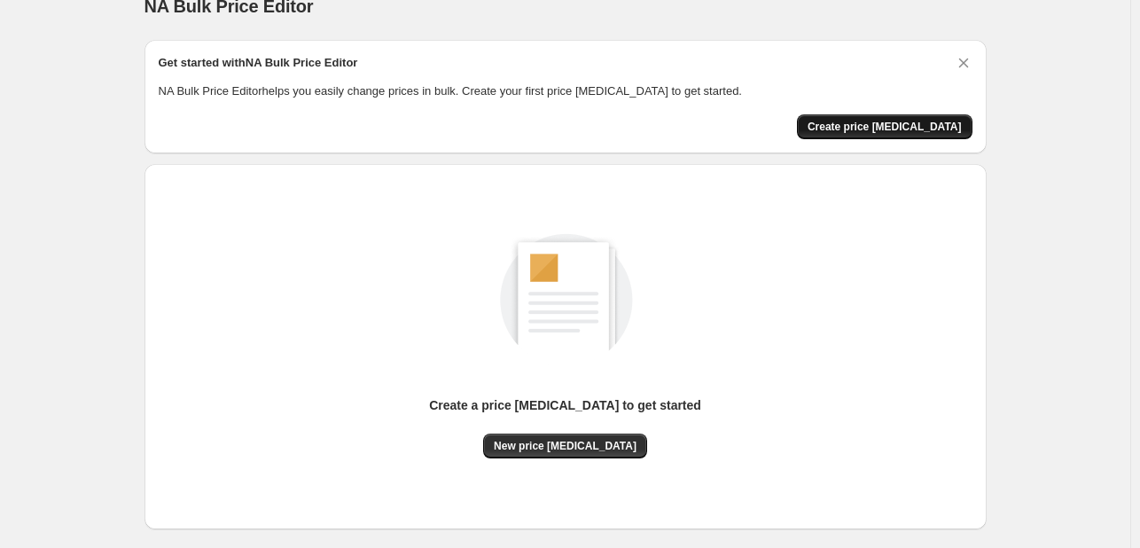
click at [904, 129] on span "Create price change job" at bounding box center [885, 127] width 154 height 14
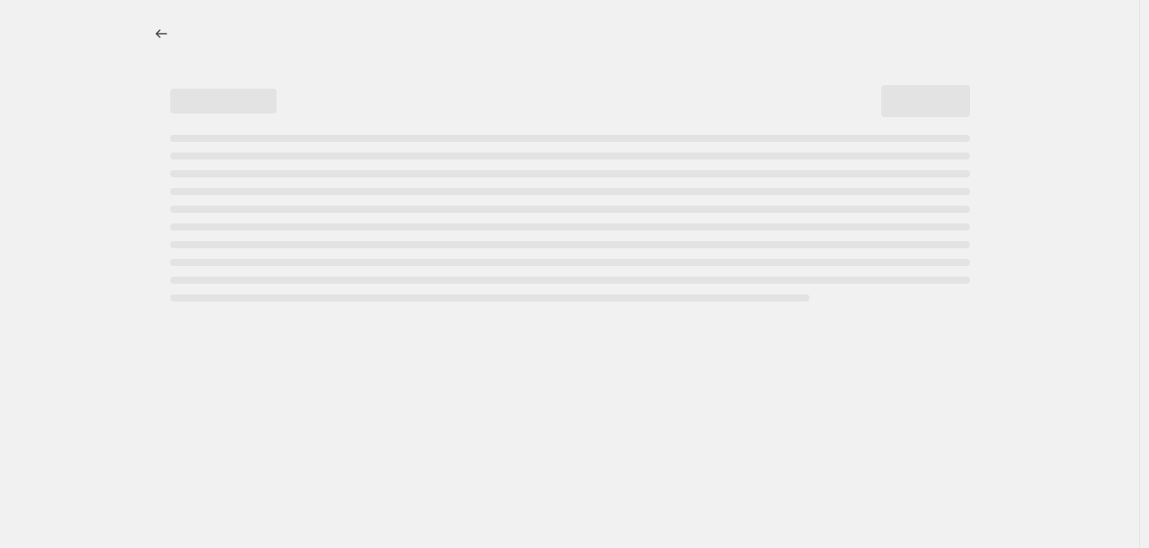
select select "percentage"
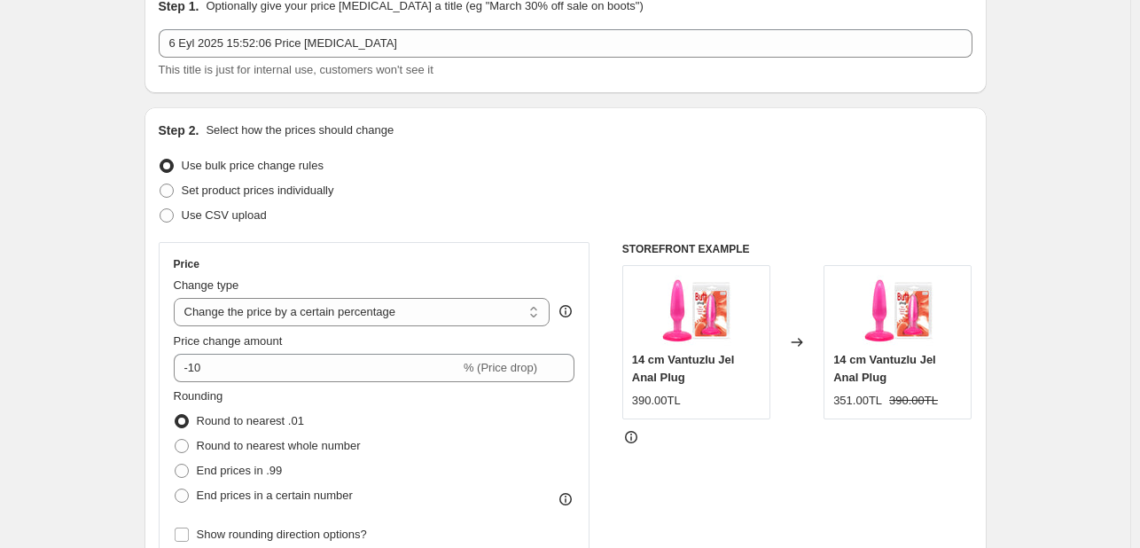
scroll to position [89, 0]
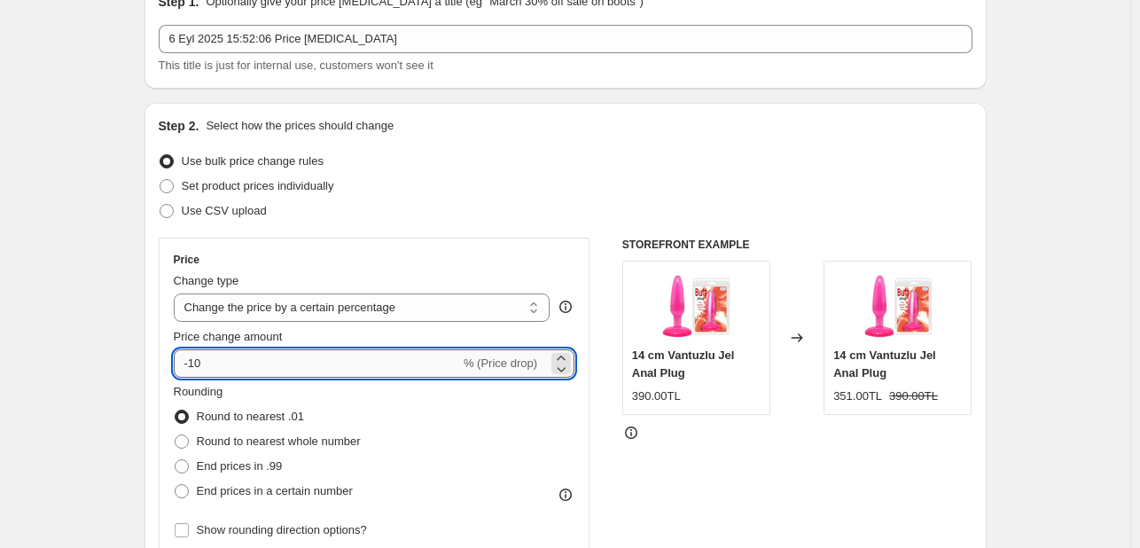
click at [212, 356] on input "-10" at bounding box center [317, 363] width 286 height 28
click at [213, 356] on input "-10" at bounding box center [317, 363] width 286 height 28
type input "-1"
type input "52"
click at [227, 474] on label "End prices in .99" at bounding box center [228, 466] width 109 height 25
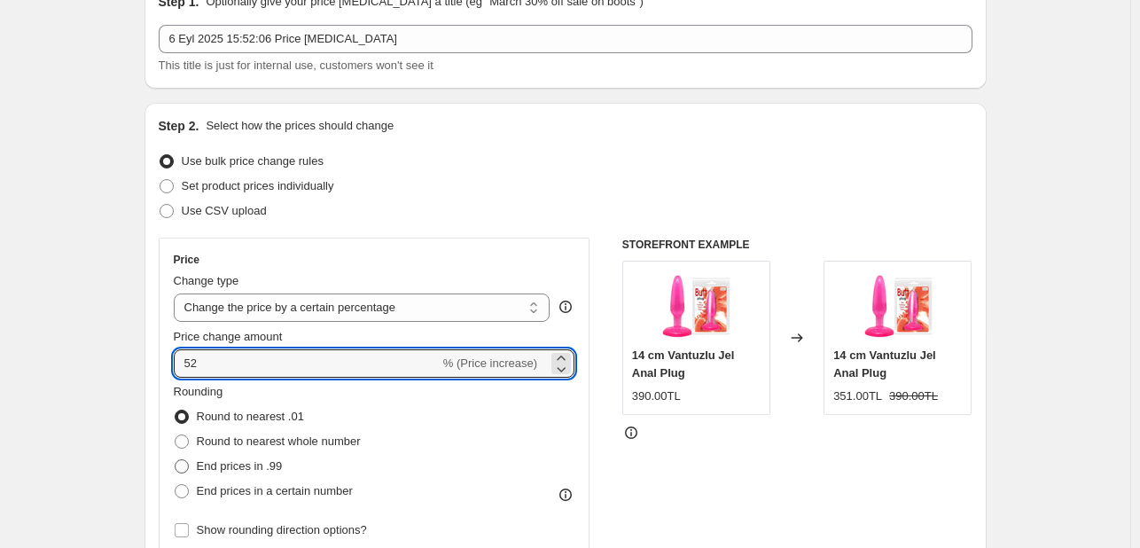
click at [176, 460] on input "End prices in .99" at bounding box center [175, 459] width 1 height 1
radio input "true"
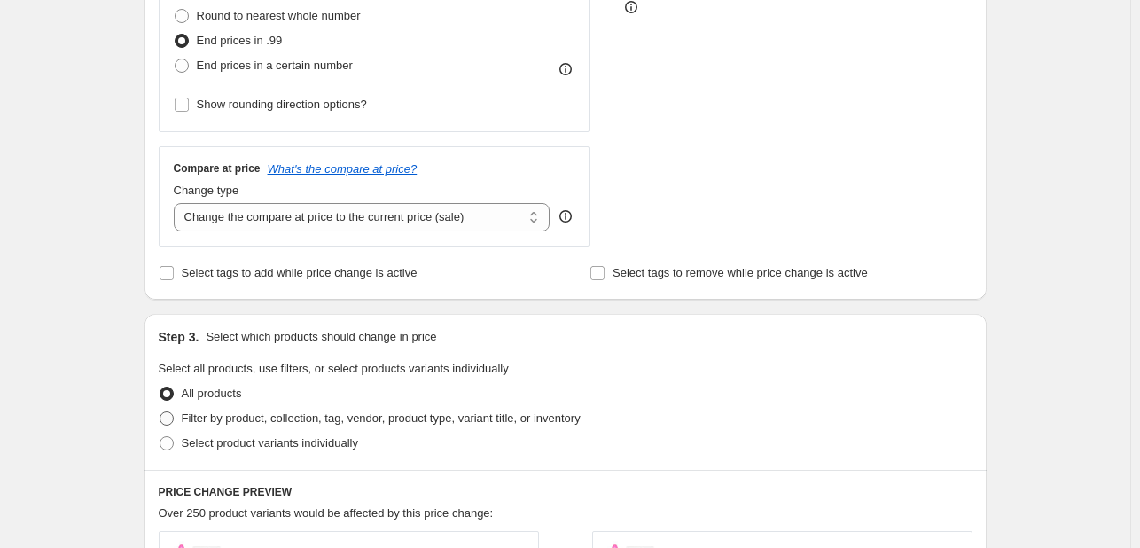
scroll to position [532, 0]
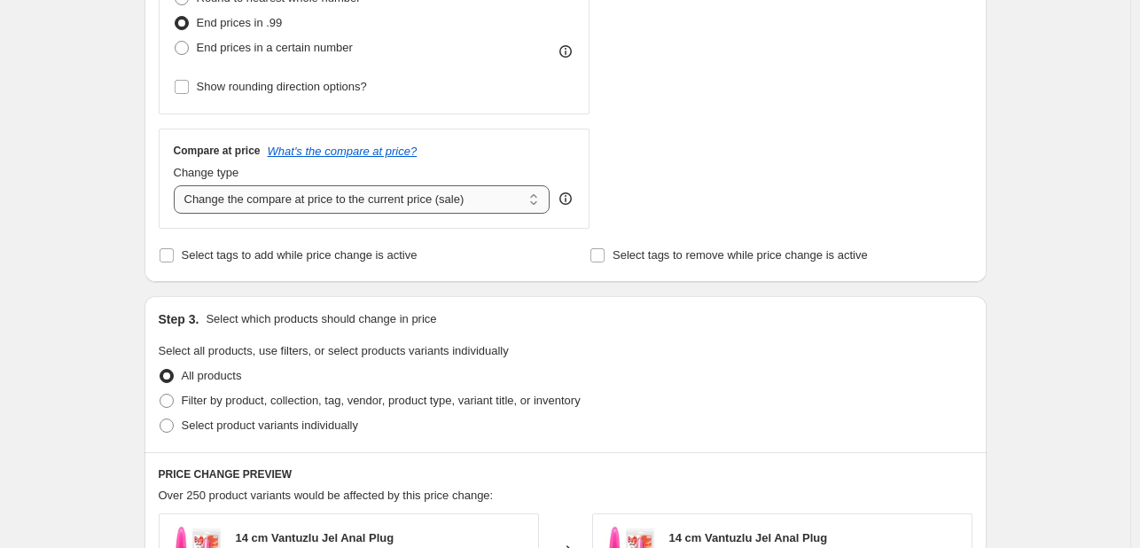
click at [366, 206] on select "Change the compare at price to the current price (sale) Change the compare at p…" at bounding box center [362, 199] width 377 height 28
click at [177, 185] on select "Change the compare at price to the current price (sale) Change the compare at p…" at bounding box center [362, 199] width 377 height 28
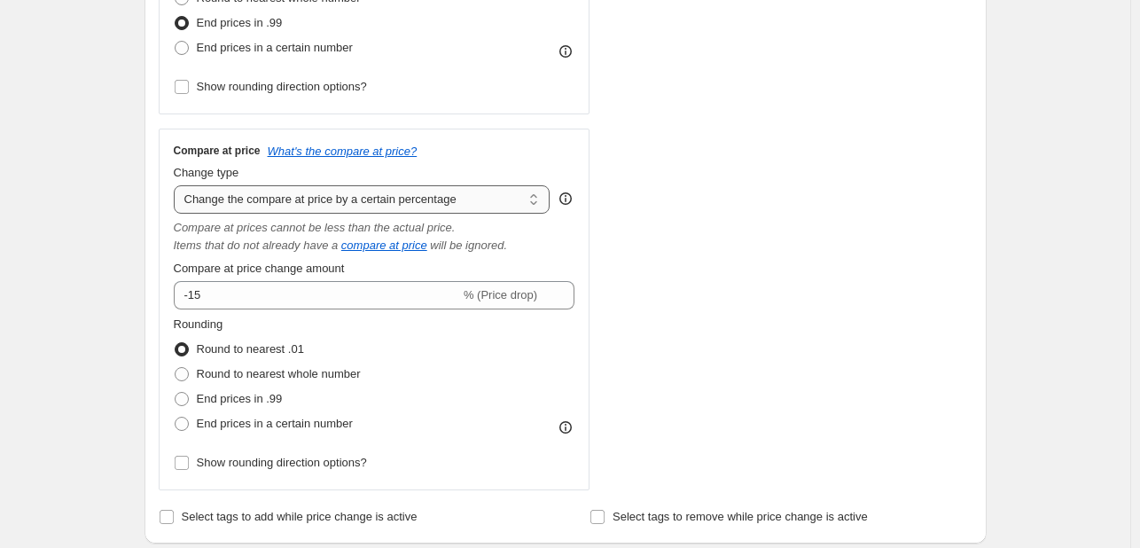
click at [397, 198] on select "Change the compare at price to the current price (sale) Change the compare at p…" at bounding box center [362, 199] width 377 height 28
select select "no_change"
click at [177, 185] on select "Change the compare at price to the current price (sale) Change the compare at p…" at bounding box center [362, 199] width 377 height 28
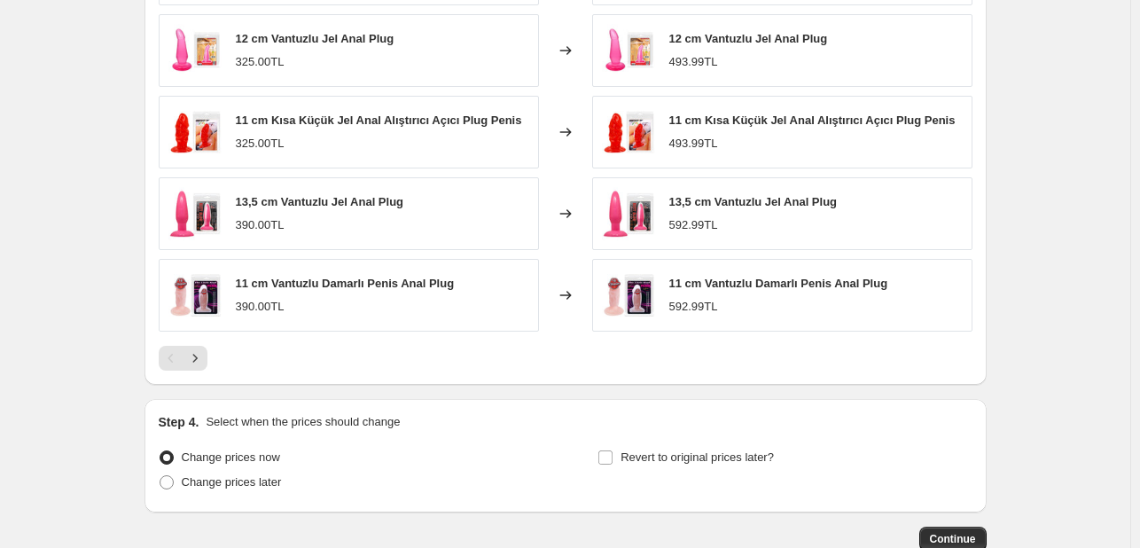
scroll to position [1223, 0]
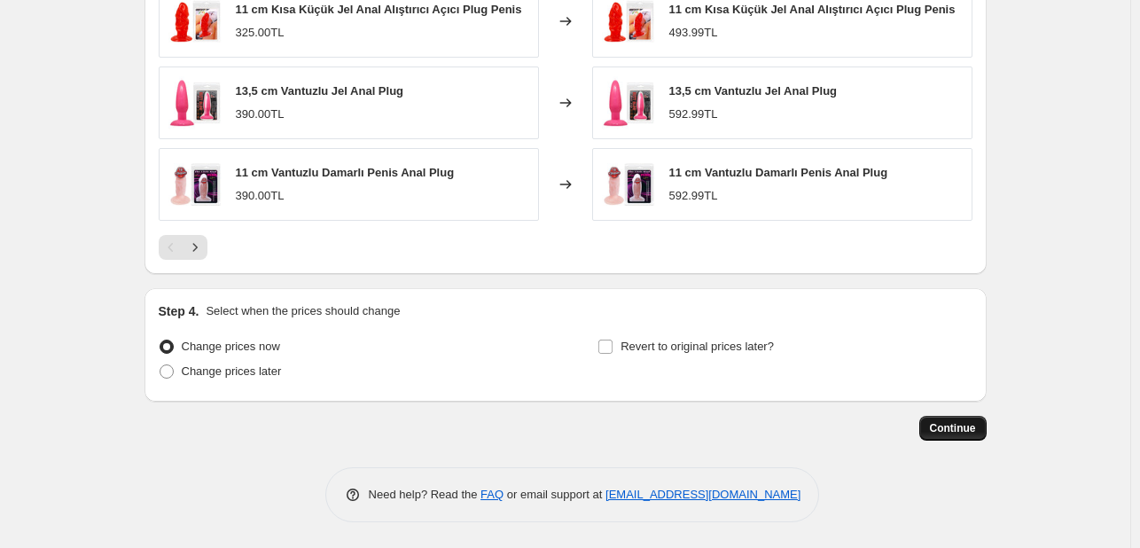
click at [941, 429] on span "Continue" at bounding box center [953, 428] width 46 height 14
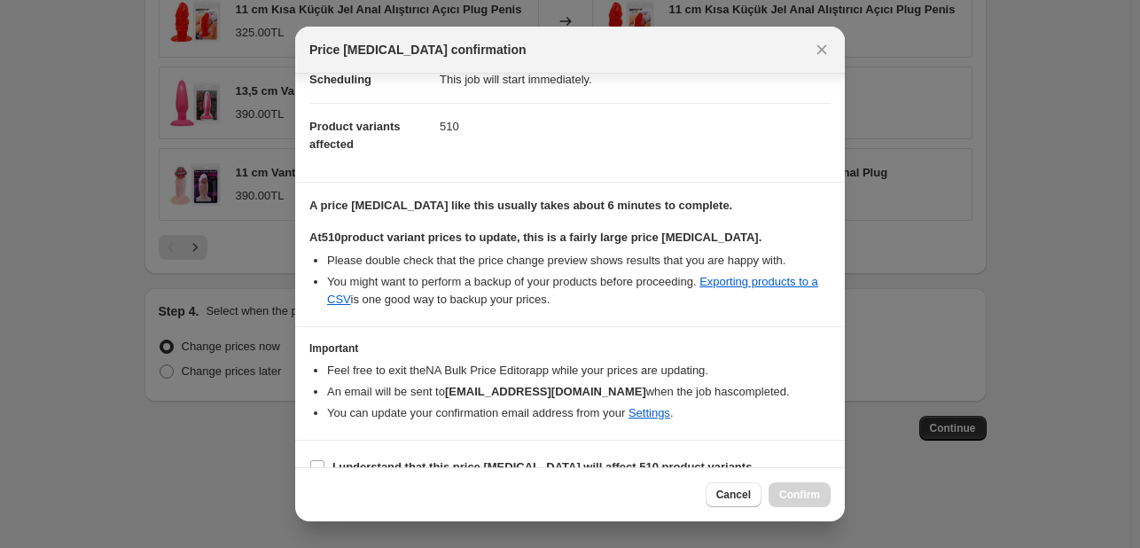
scroll to position [185, 0]
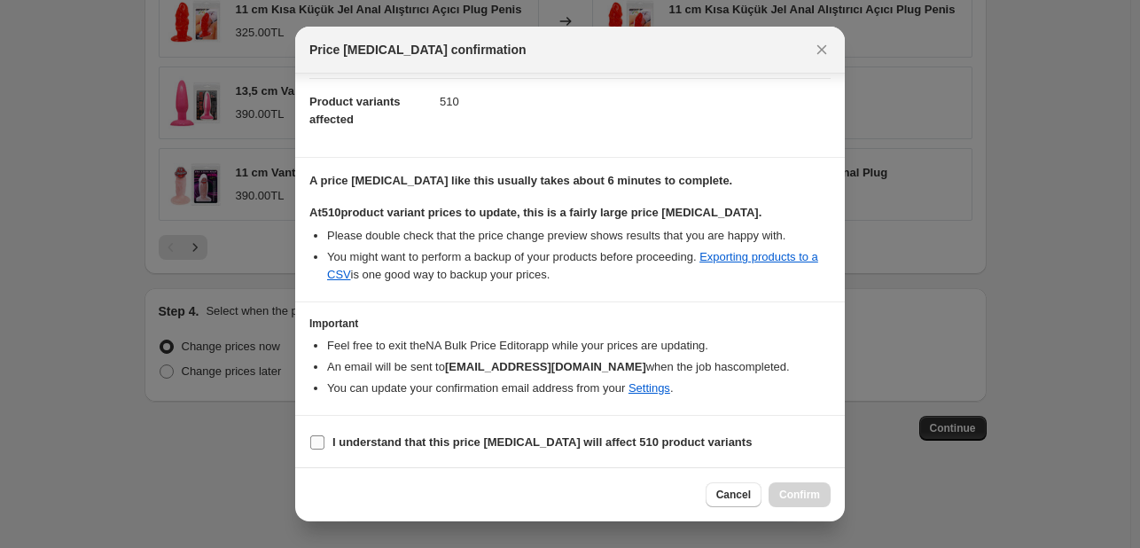
click at [317, 437] on input "I understand that this price change job will affect 510 product variants" at bounding box center [317, 442] width 14 height 14
checkbox input "true"
click at [808, 491] on span "Confirm" at bounding box center [799, 495] width 41 height 14
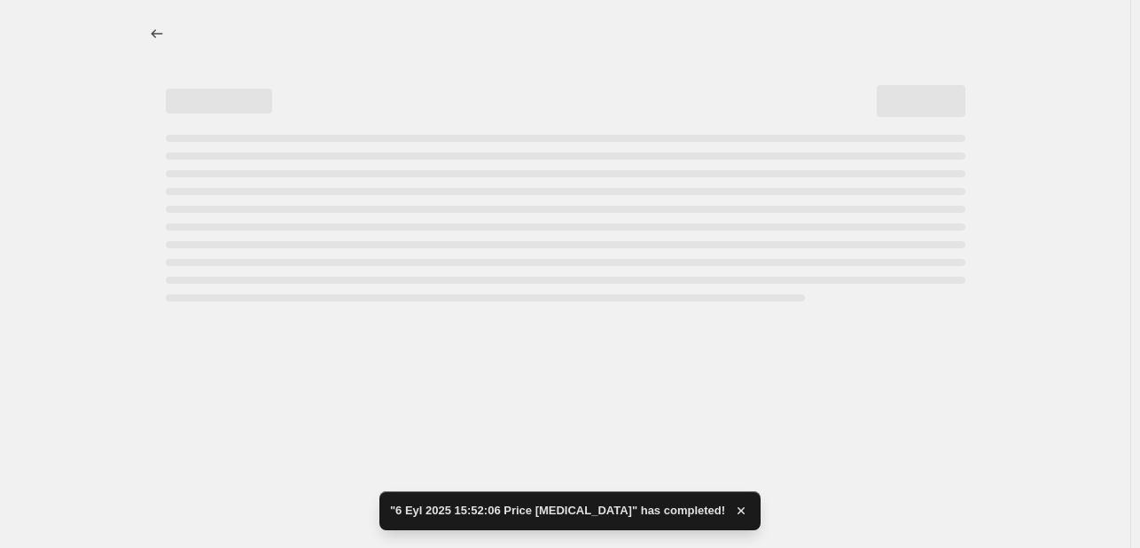
select select "percentage"
select select "no_change"
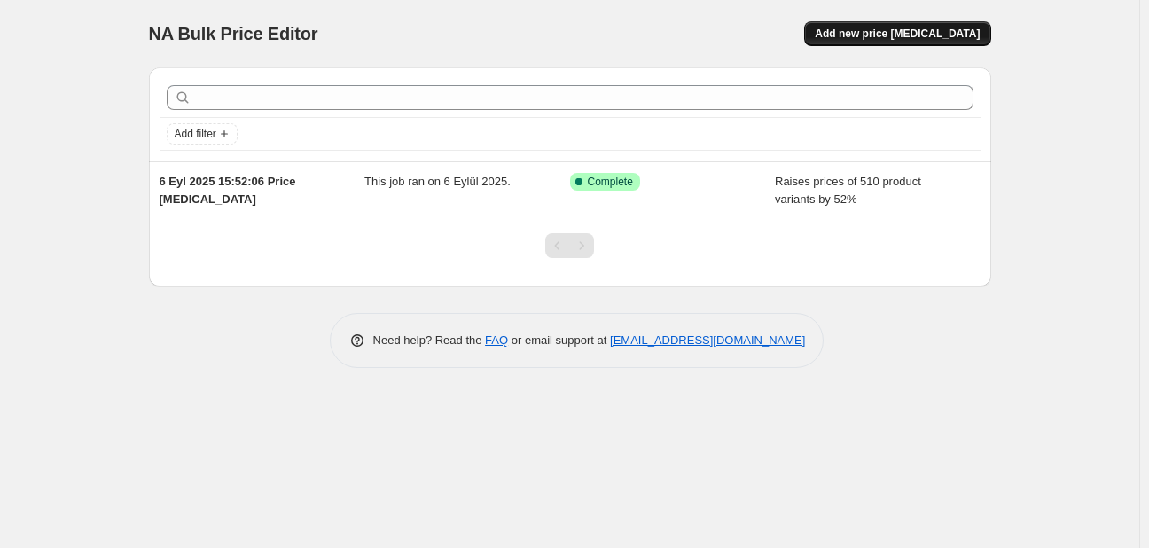
click at [946, 38] on span "Add new price [MEDICAL_DATA]" at bounding box center [897, 34] width 165 height 14
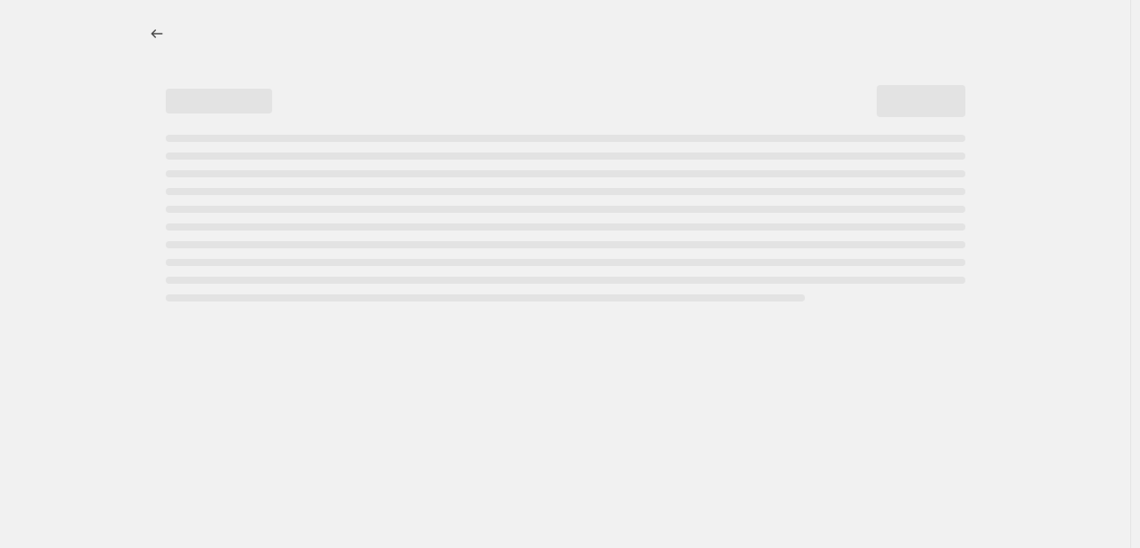
select select "percentage"
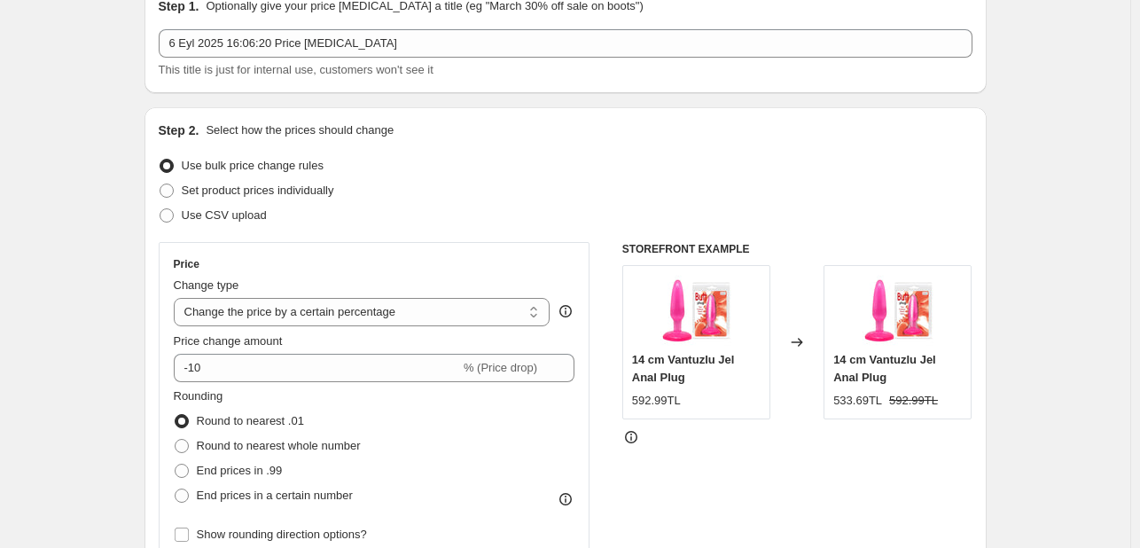
scroll to position [89, 0]
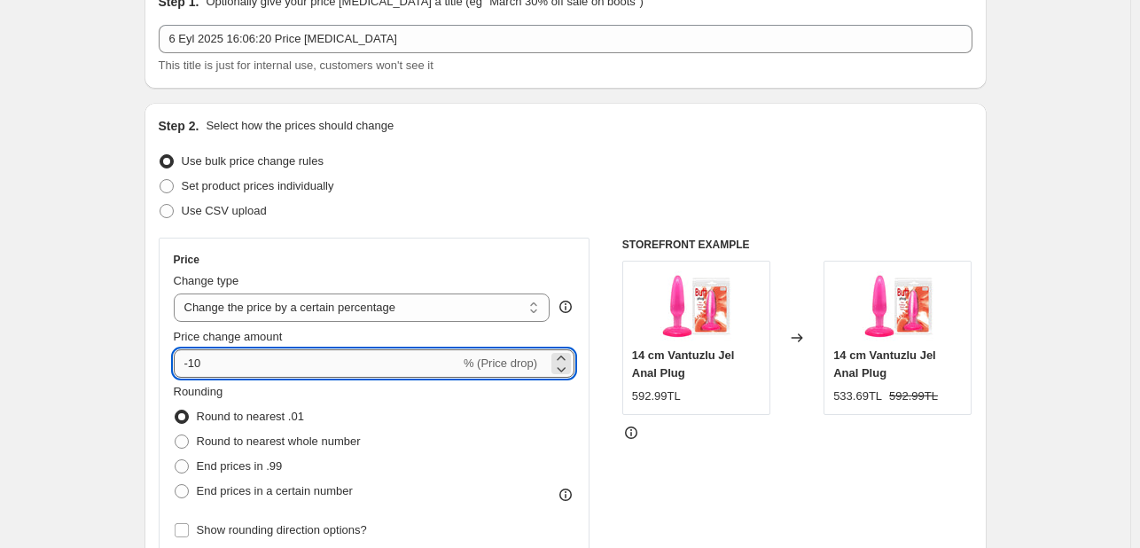
drag, startPoint x: 212, startPoint y: 366, endPoint x: 195, endPoint y: 367, distance: 16.9
click at [195, 367] on input "-10" at bounding box center [317, 363] width 286 height 28
type input "-2"
click at [447, 421] on div "Rounding Round to nearest .01 Round to nearest whole number End prices in .99 E…" at bounding box center [375, 443] width 402 height 121
drag, startPoint x: 251, startPoint y: 371, endPoint x: 189, endPoint y: 371, distance: 62.1
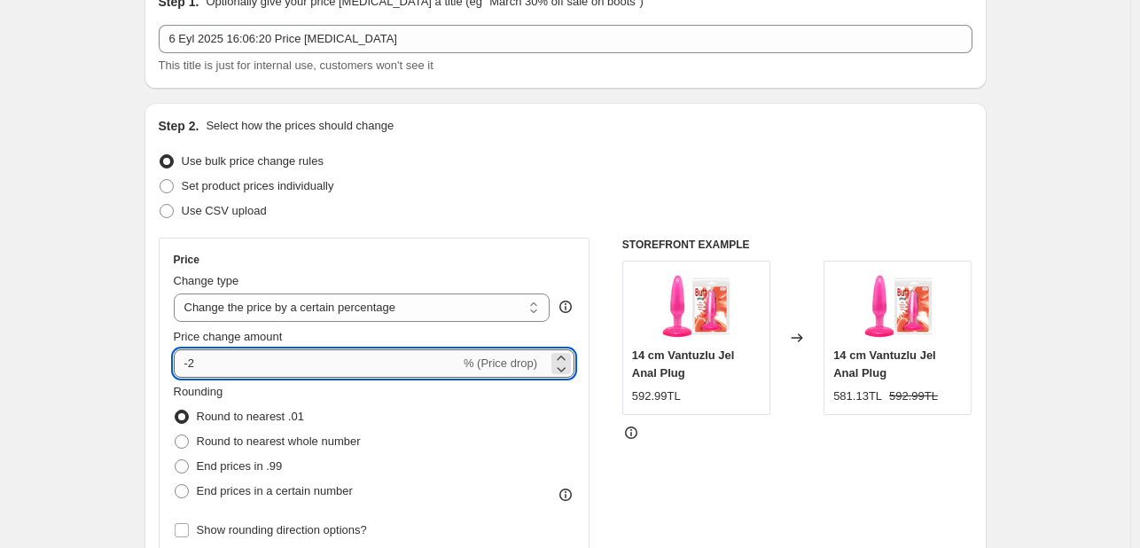
click at [189, 371] on input "-2" at bounding box center [317, 363] width 286 height 28
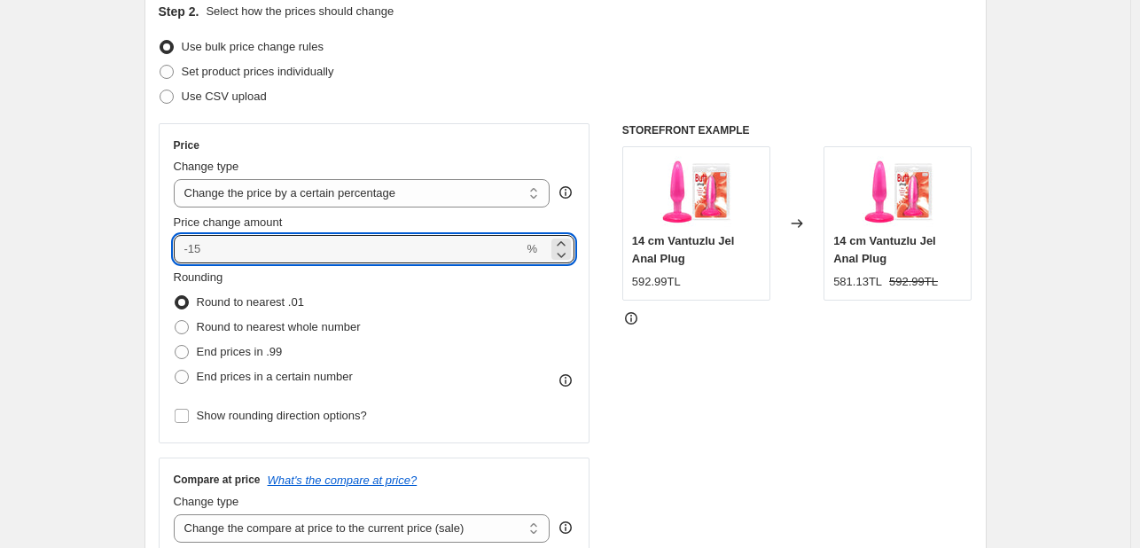
scroll to position [177, 0]
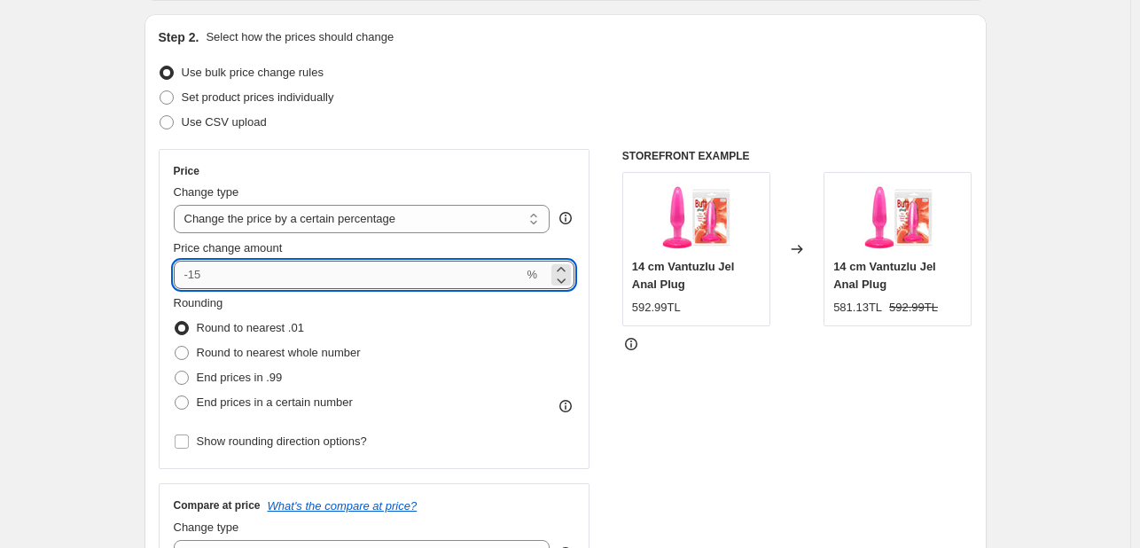
click at [289, 282] on input "Price change amount" at bounding box center [349, 275] width 350 height 28
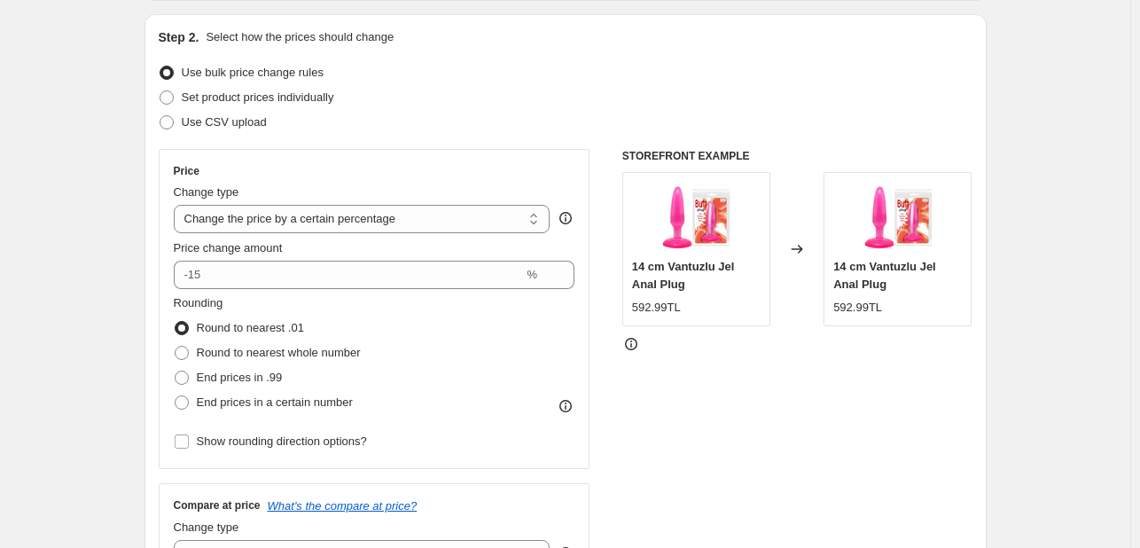
type input "0"
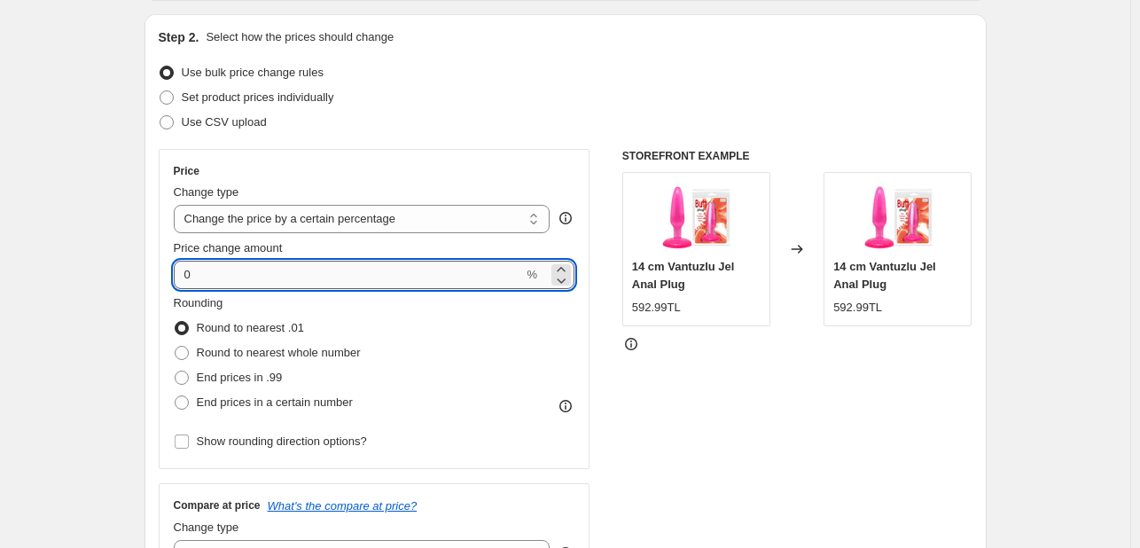
click at [212, 278] on input "0" at bounding box center [349, 275] width 350 height 28
type input "35"
click at [533, 351] on div "Rounding Round to nearest .01 Round to nearest whole number End prices in .99 E…" at bounding box center [375, 354] width 402 height 121
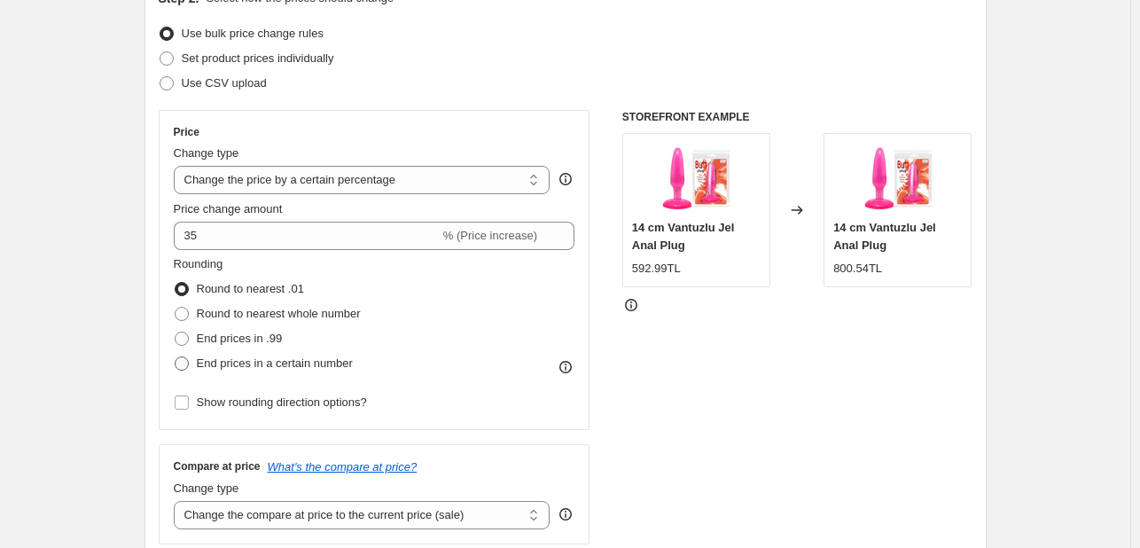
scroll to position [266, 0]
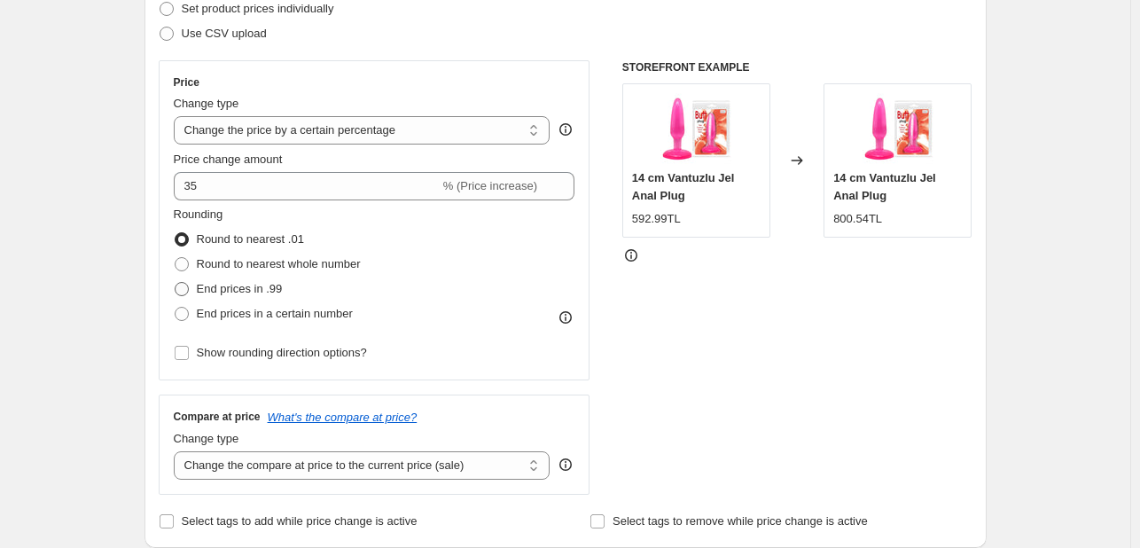
click at [215, 292] on span "End prices in .99" at bounding box center [240, 288] width 86 height 13
click at [176, 283] on input "End prices in .99" at bounding box center [175, 282] width 1 height 1
radio input "true"
click at [215, 237] on span "Round to nearest .01" at bounding box center [250, 238] width 107 height 13
click at [176, 233] on input "Round to nearest .01" at bounding box center [175, 232] width 1 height 1
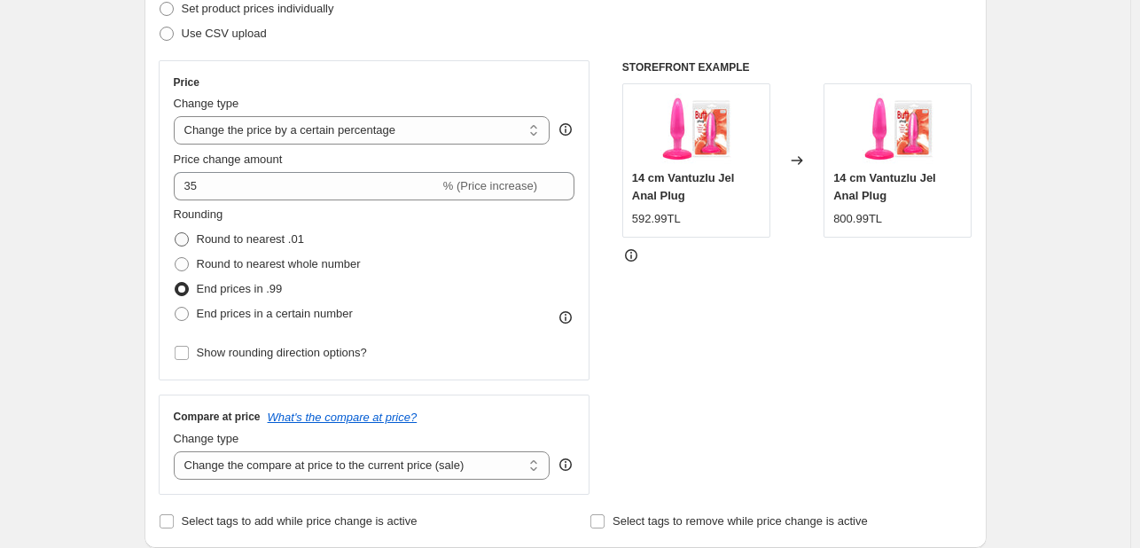
radio input "true"
click at [262, 290] on span "End prices in .99" at bounding box center [240, 288] width 86 height 13
click at [176, 283] on input "End prices in .99" at bounding box center [175, 282] width 1 height 1
radio input "true"
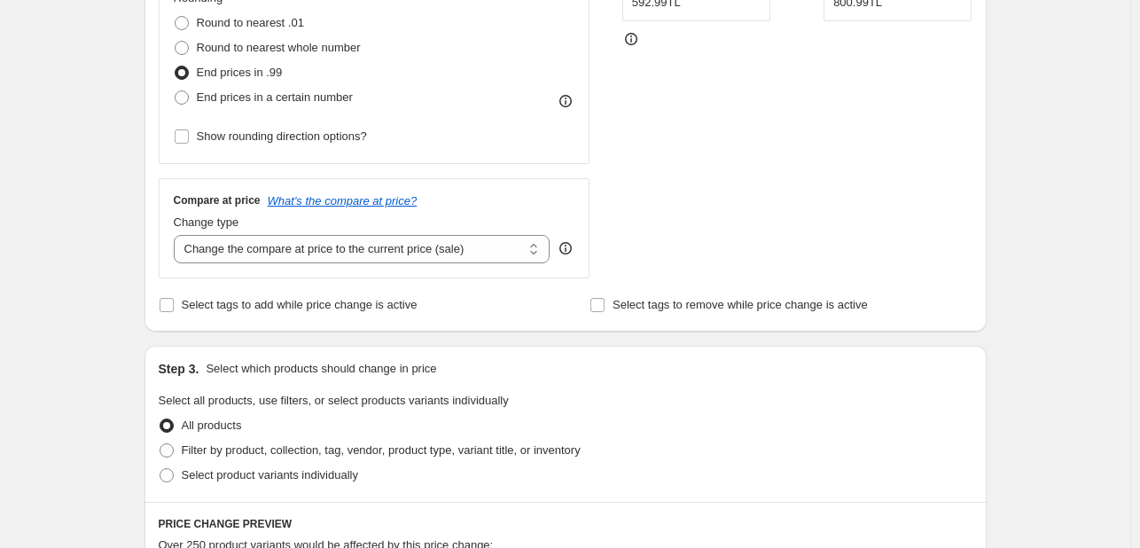
scroll to position [532, 0]
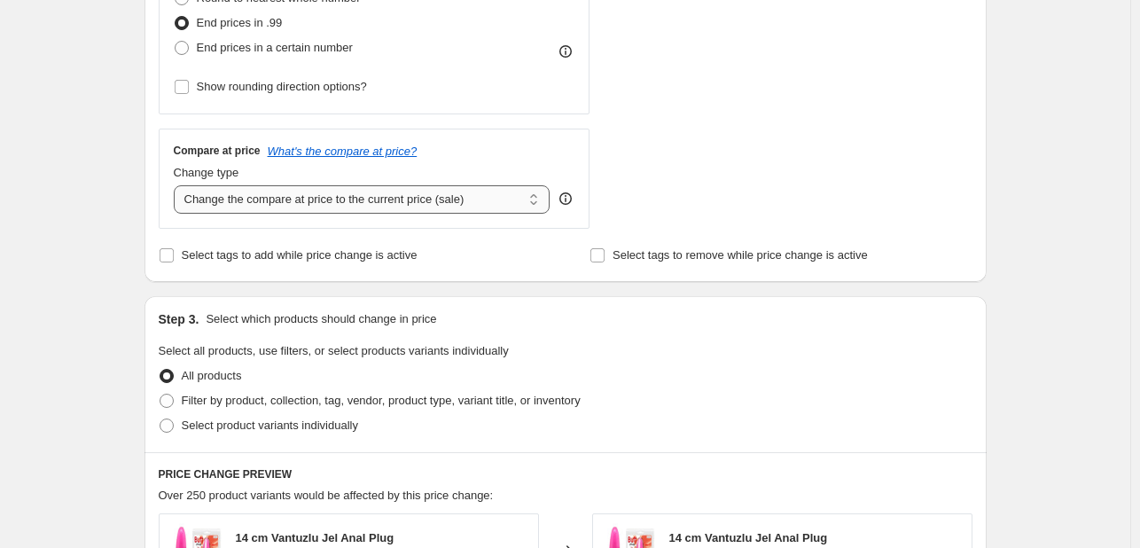
click at [382, 210] on select "Change the compare at price to the current price (sale) Change the compare at p…" at bounding box center [362, 199] width 377 height 28
select select "no_change"
click at [177, 185] on select "Change the compare at price to the current price (sale) Change the compare at p…" at bounding box center [362, 199] width 377 height 28
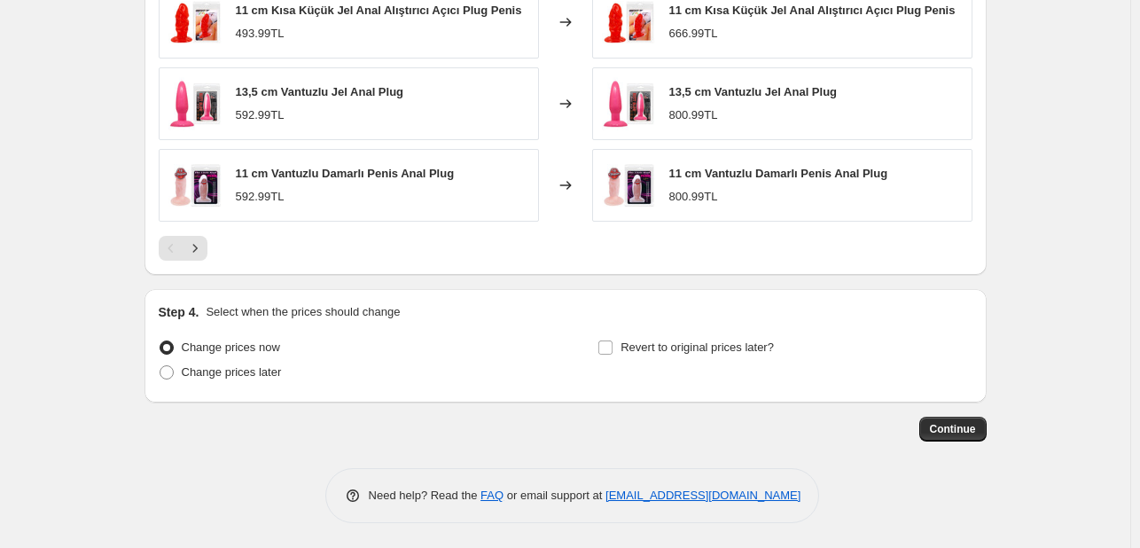
scroll to position [1223, 0]
click at [949, 432] on span "Continue" at bounding box center [953, 428] width 46 height 14
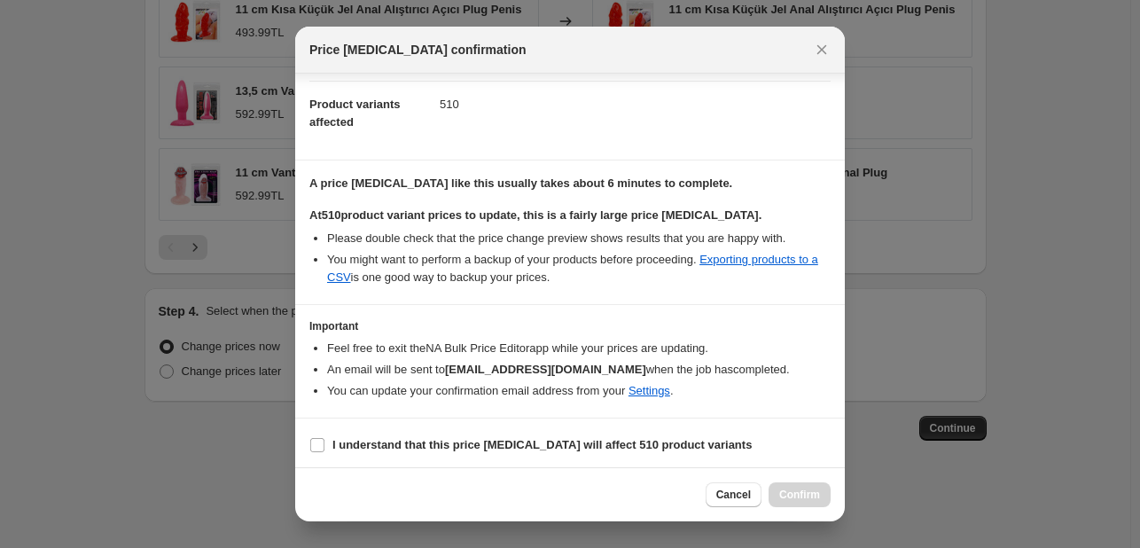
scroll to position [185, 0]
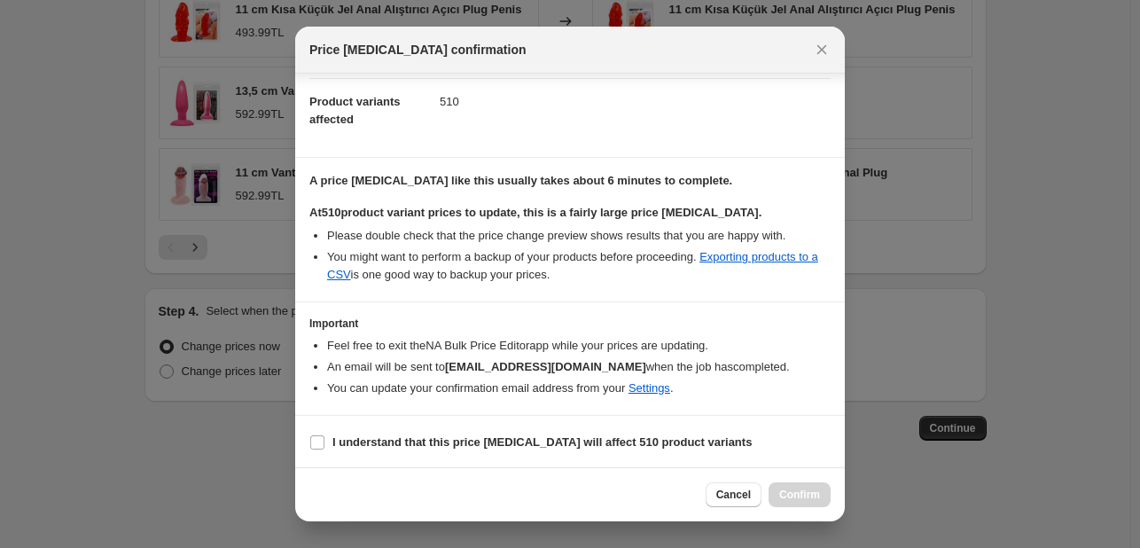
drag, startPoint x: 314, startPoint y: 441, endPoint x: 408, endPoint y: 455, distance: 95.0
click at [316, 440] on input "I understand that this price change job will affect 510 product variants" at bounding box center [317, 442] width 14 height 14
checkbox input "true"
click at [726, 495] on span "Cancel" at bounding box center [733, 495] width 35 height 14
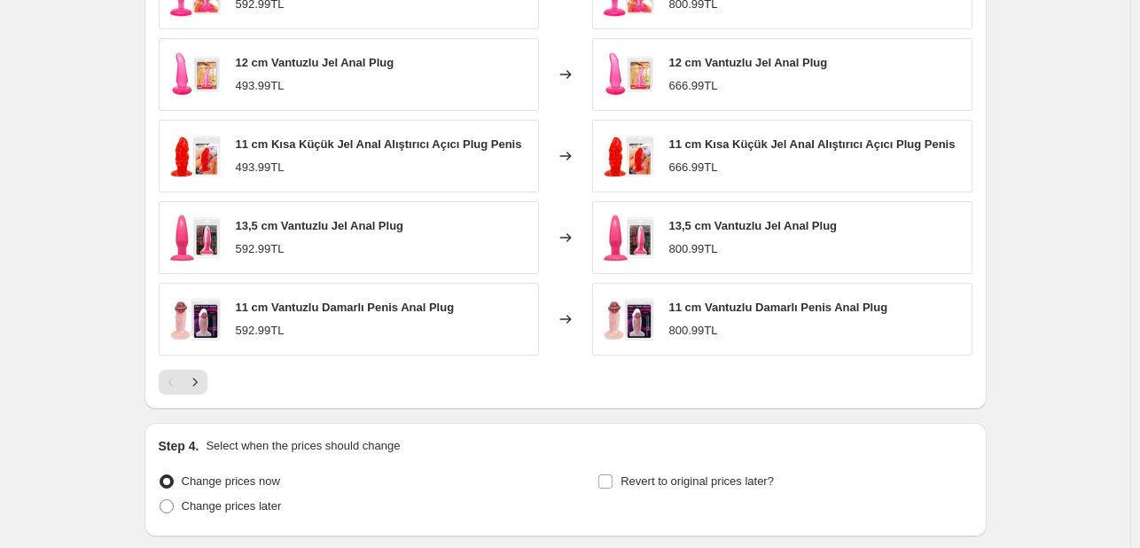
scroll to position [1223, 0]
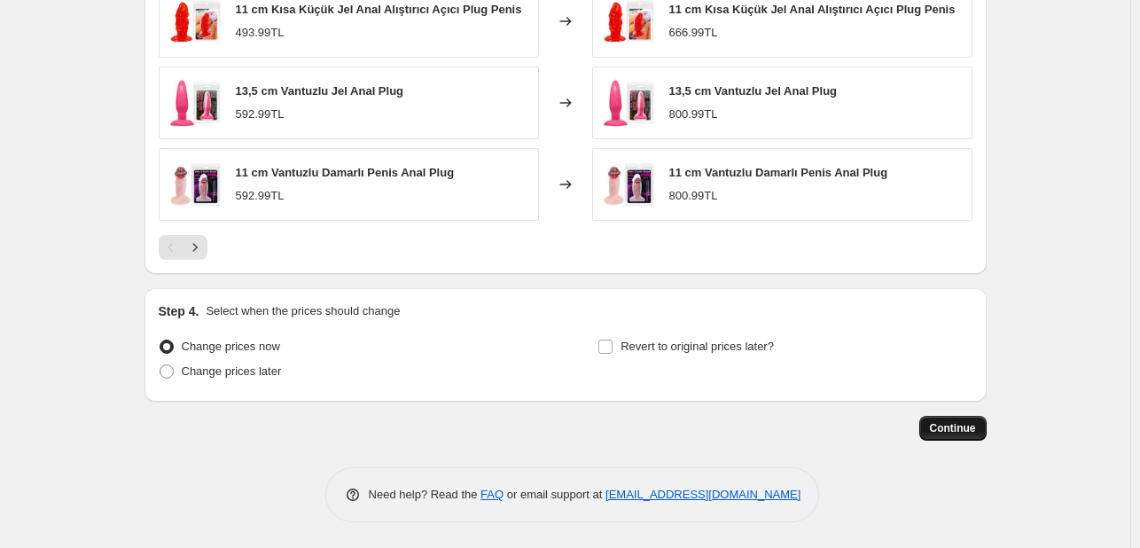
click at [937, 432] on span "Continue" at bounding box center [953, 428] width 46 height 14
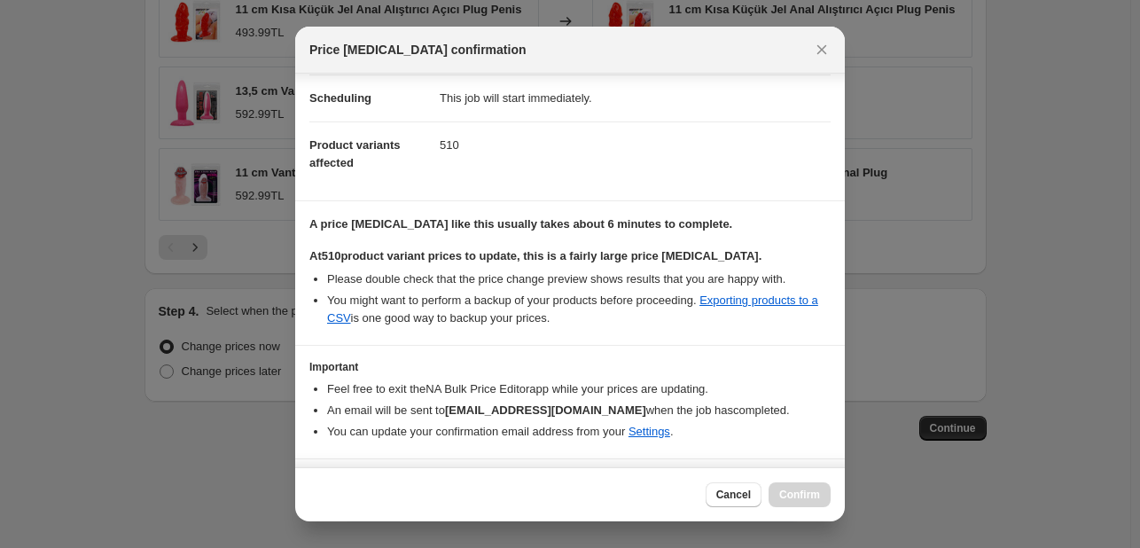
scroll to position [185, 0]
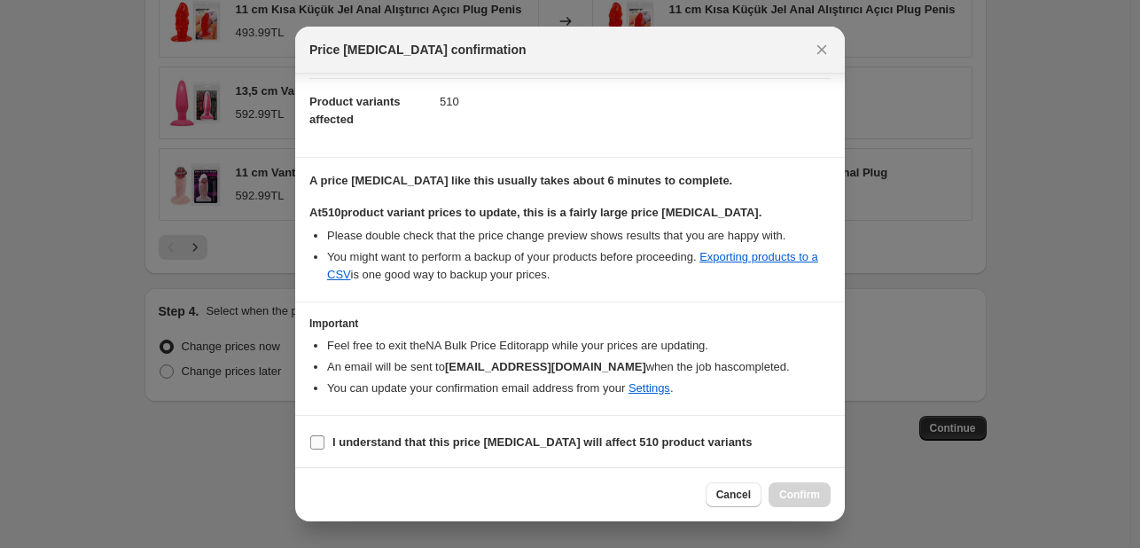
click at [322, 435] on input "I understand that this price change job will affect 510 product variants" at bounding box center [317, 442] width 14 height 14
checkbox input "true"
click at [798, 496] on span "Confirm" at bounding box center [799, 495] width 41 height 14
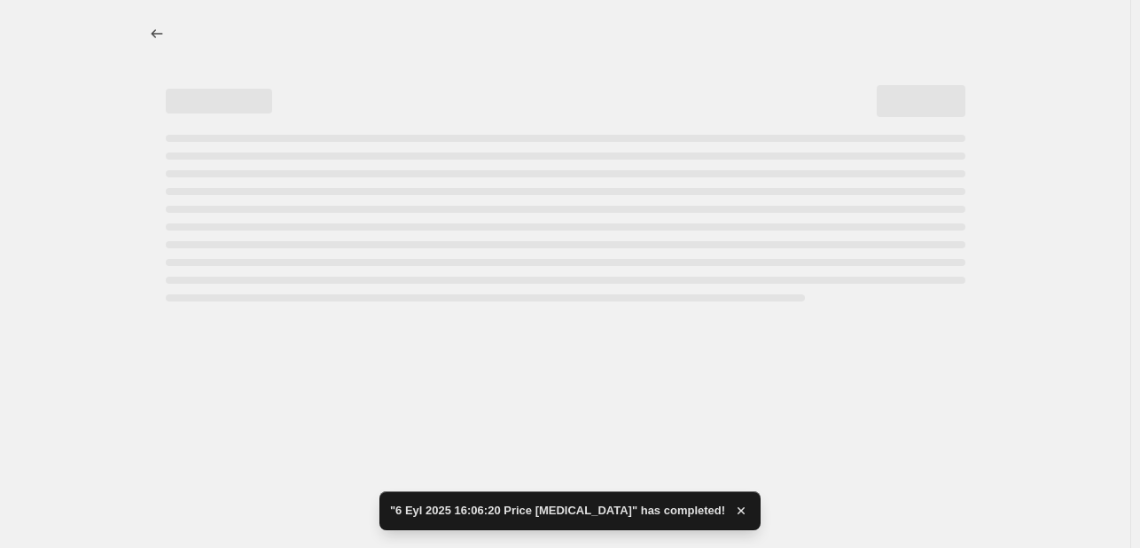
select select "percentage"
select select "no_change"
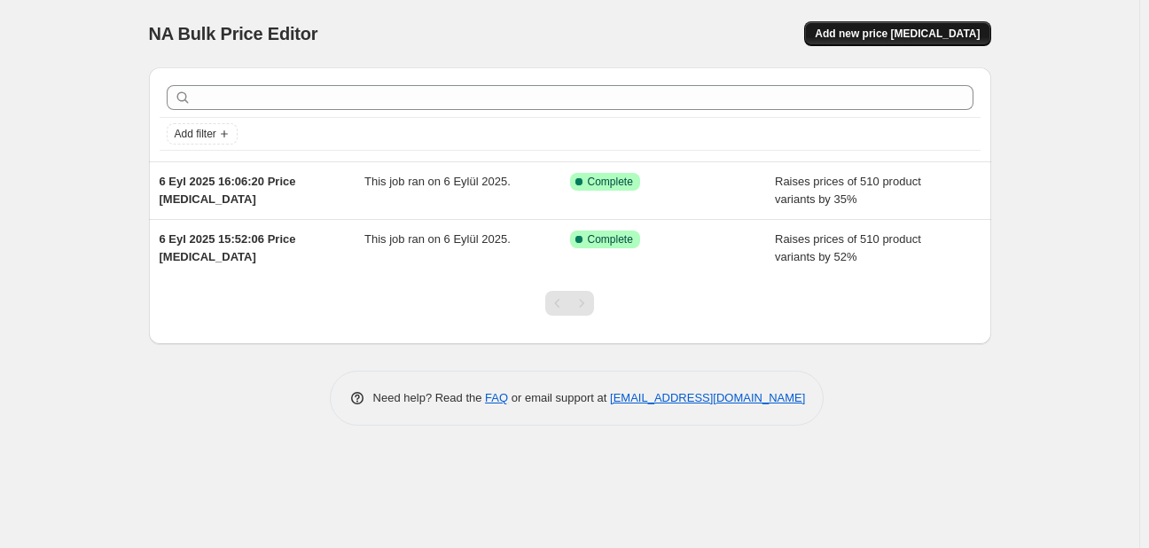
click at [918, 36] on span "Add new price [MEDICAL_DATA]" at bounding box center [897, 34] width 165 height 14
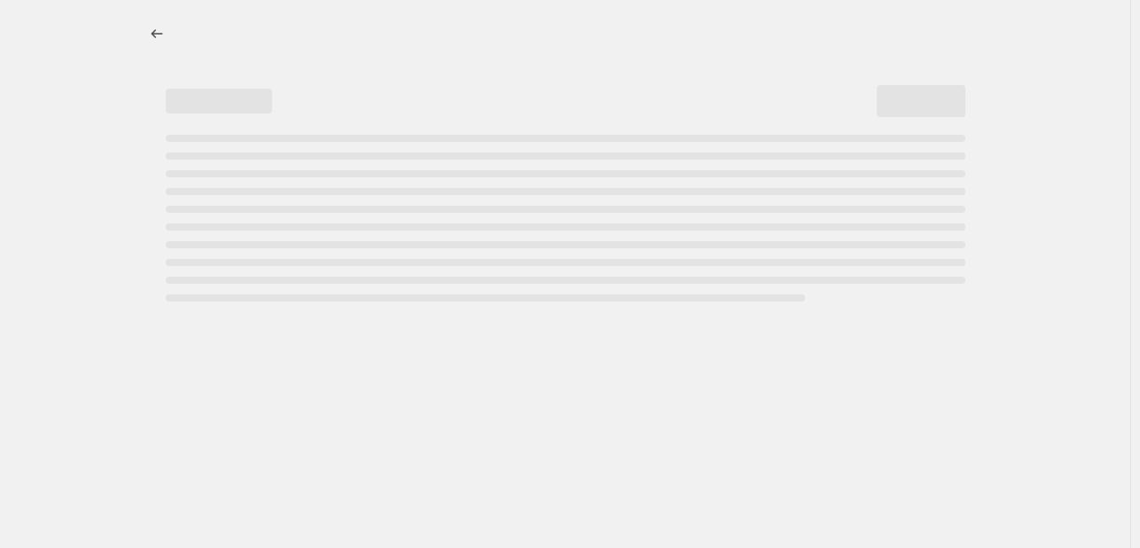
select select "percentage"
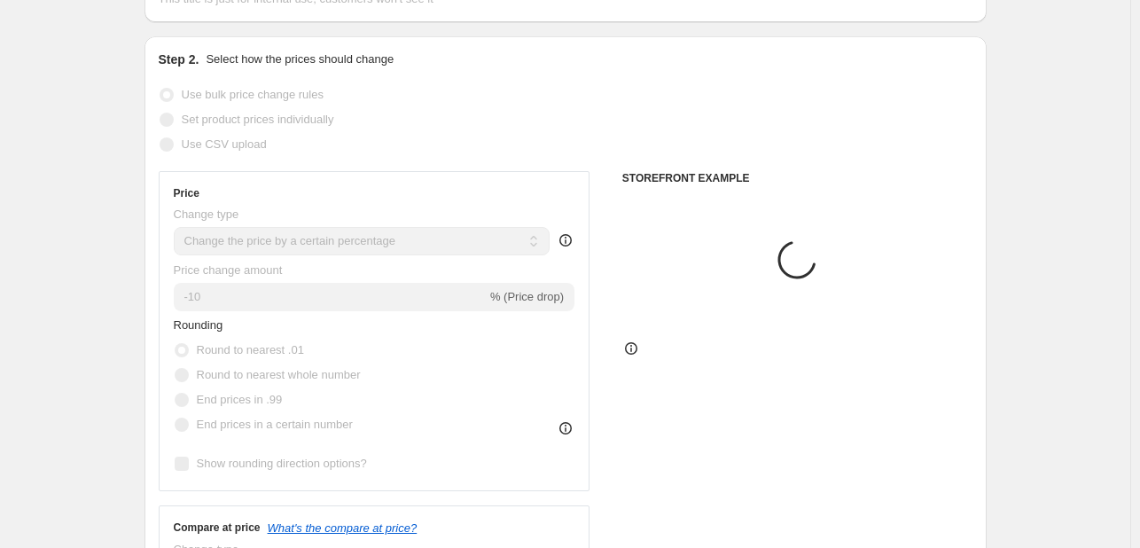
scroll to position [177, 0]
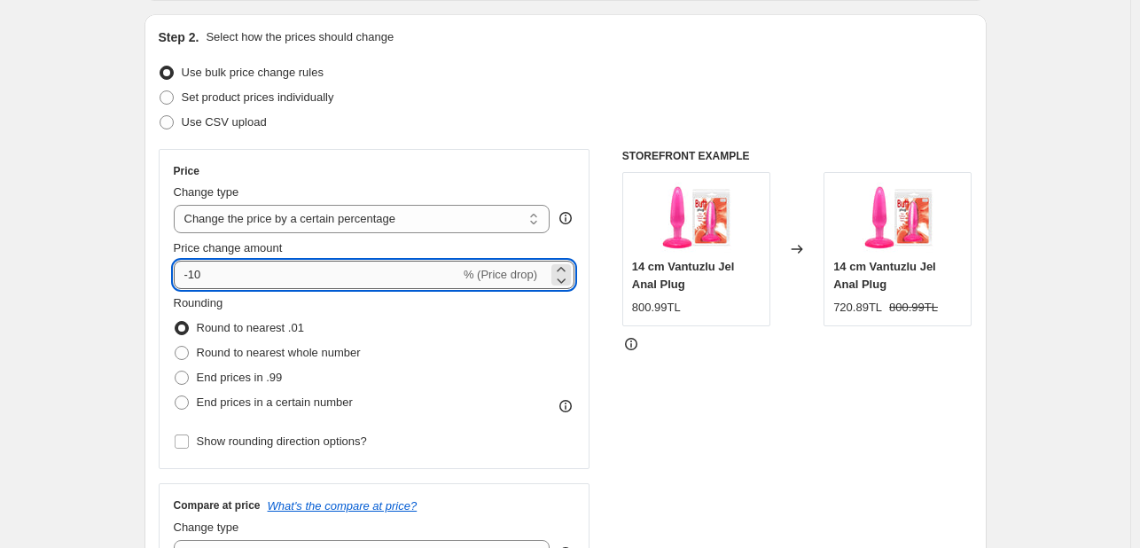
click at [256, 280] on input "-10" at bounding box center [317, 275] width 286 height 28
type input "-1"
type input "-35"
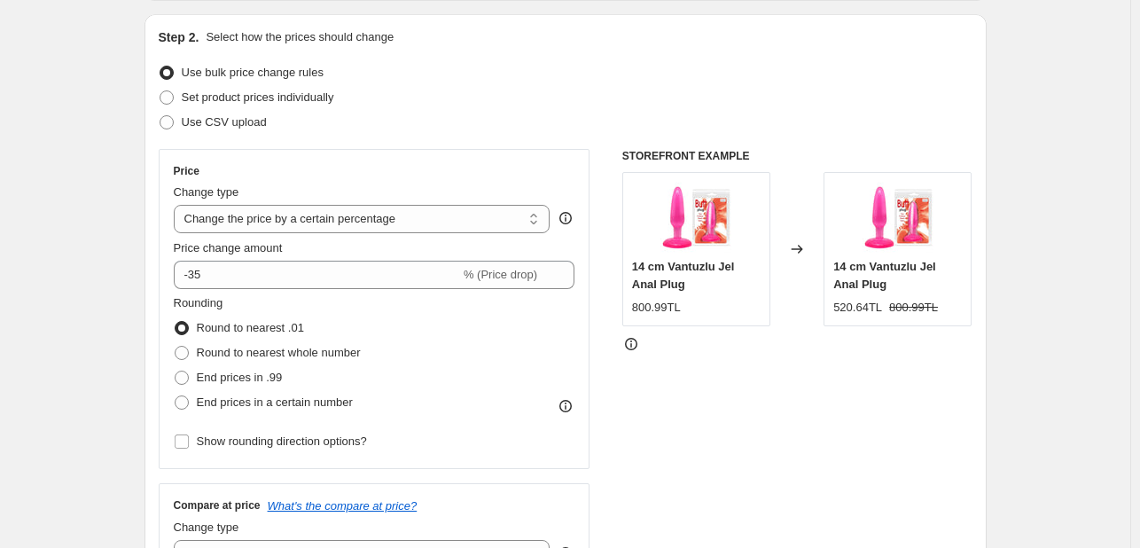
click at [458, 342] on div "Rounding Round to nearest .01 Round to nearest whole number End prices in .99 E…" at bounding box center [375, 354] width 402 height 121
click at [258, 376] on span "End prices in .99" at bounding box center [240, 377] width 86 height 13
click at [176, 371] on input "End prices in .99" at bounding box center [175, 371] width 1 height 1
radio input "true"
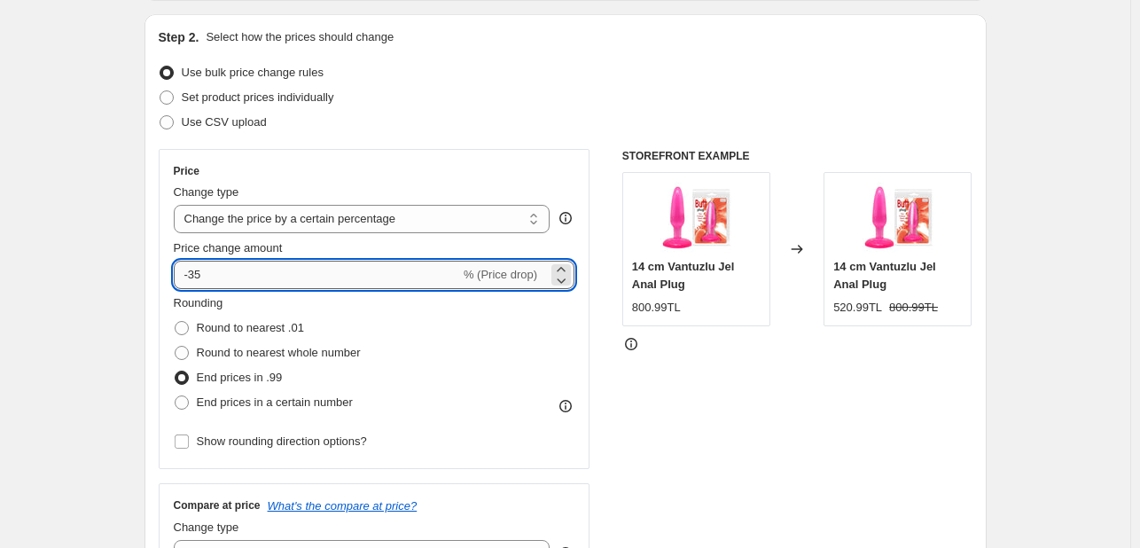
click at [252, 277] on input "-35" at bounding box center [317, 275] width 286 height 28
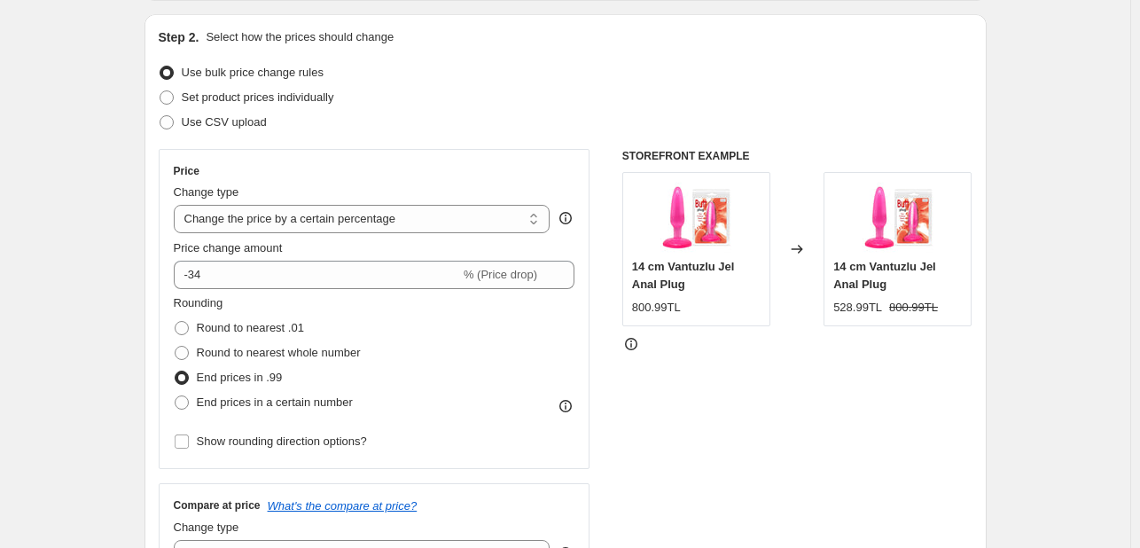
click at [460, 336] on div "Rounding Round to nearest .01 Round to nearest whole number End prices in .99 E…" at bounding box center [375, 354] width 402 height 121
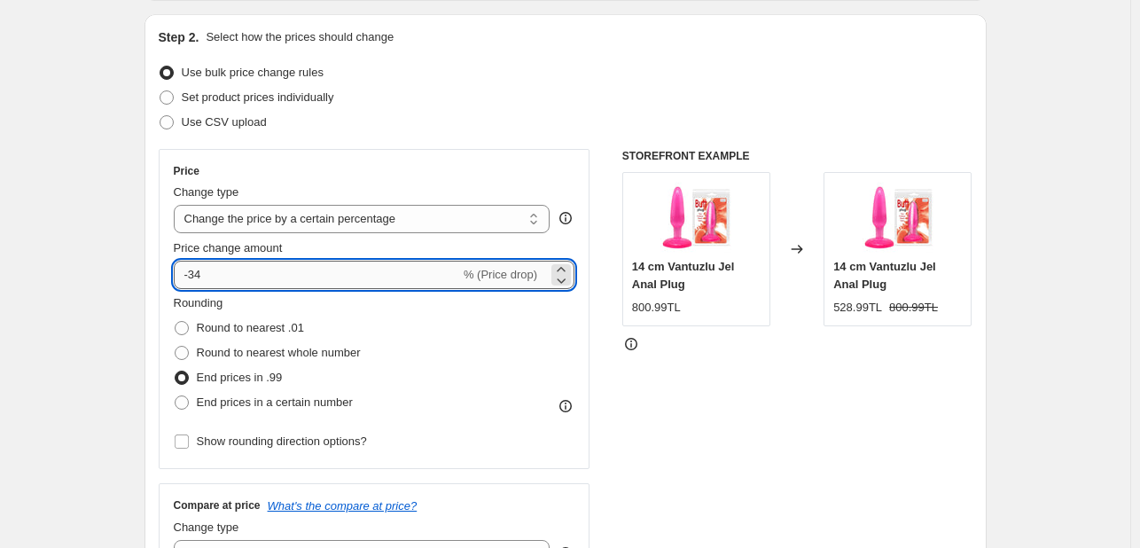
click at [230, 261] on input "-34" at bounding box center [317, 275] width 286 height 28
type input "-33"
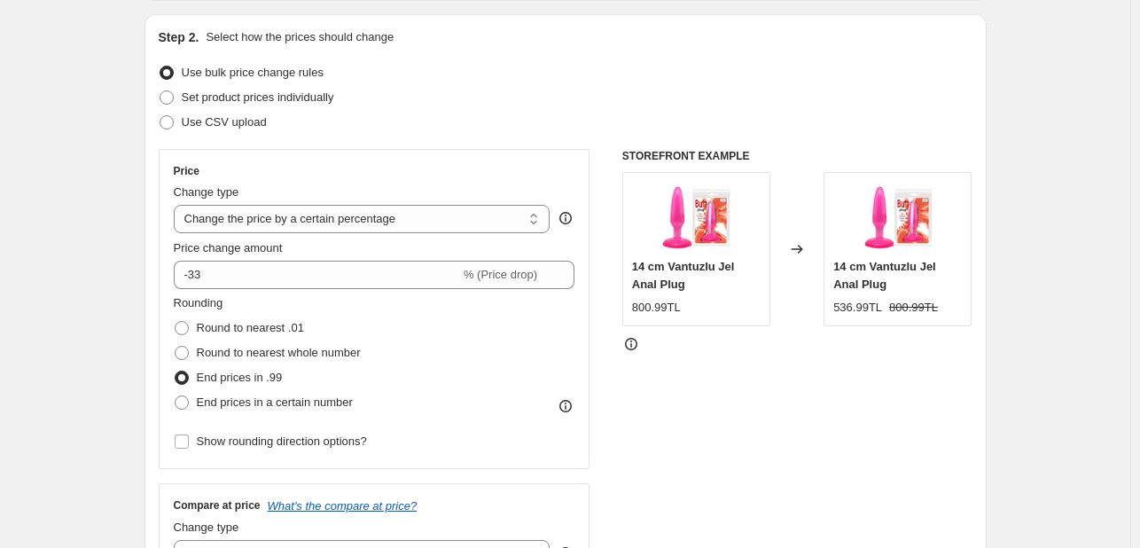
click at [511, 311] on div "Rounding Round to nearest .01 Round to nearest whole number End prices in .99 E…" at bounding box center [375, 354] width 402 height 121
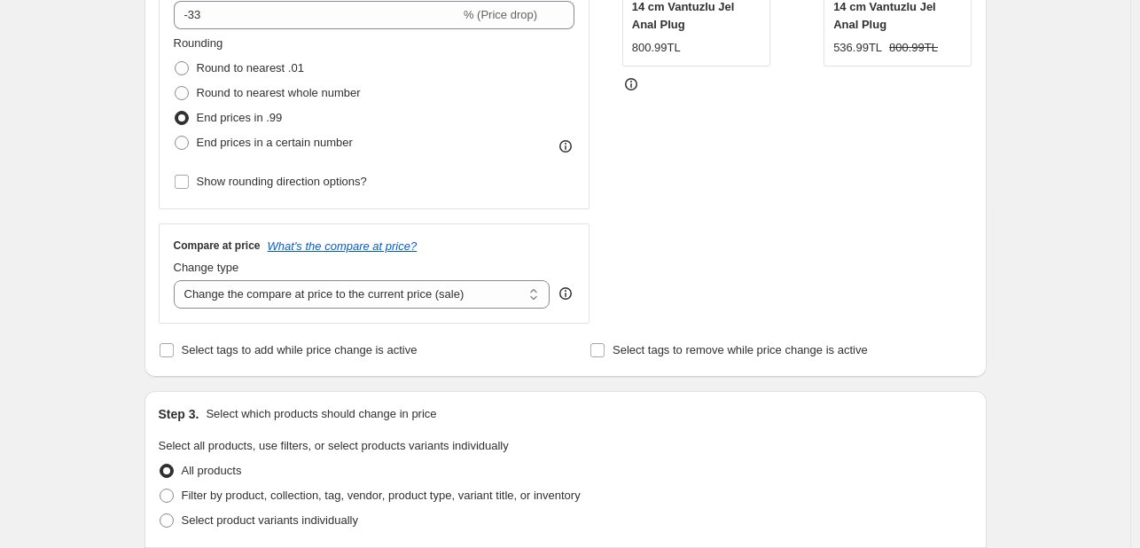
scroll to position [443, 0]
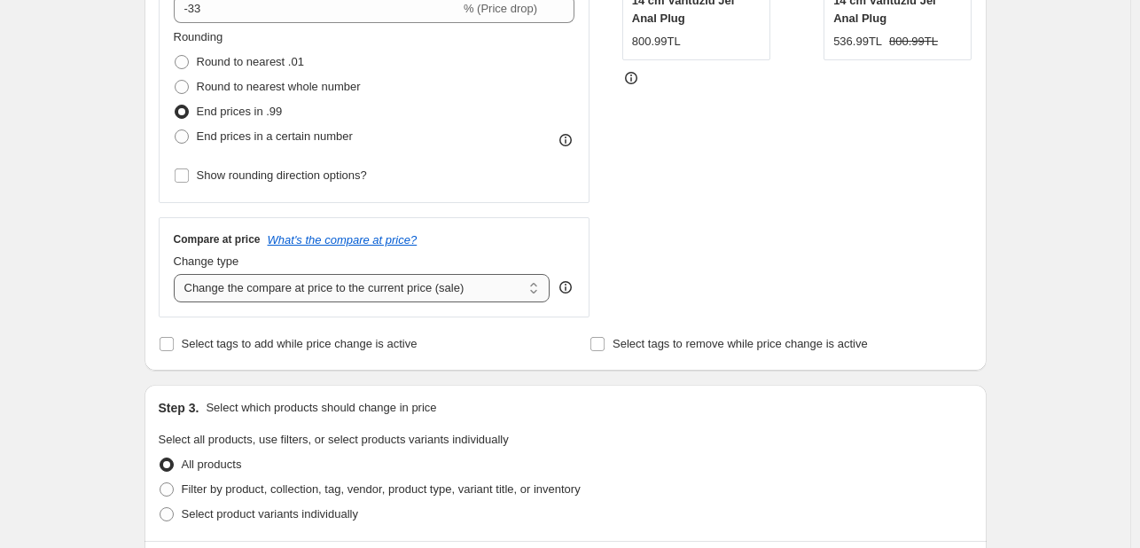
click at [433, 287] on select "Change the compare at price to the current price (sale) Change the compare at p…" at bounding box center [362, 288] width 377 height 28
click at [177, 274] on select "Change the compare at price to the current price (sale) Change the compare at p…" at bounding box center [362, 288] width 377 height 28
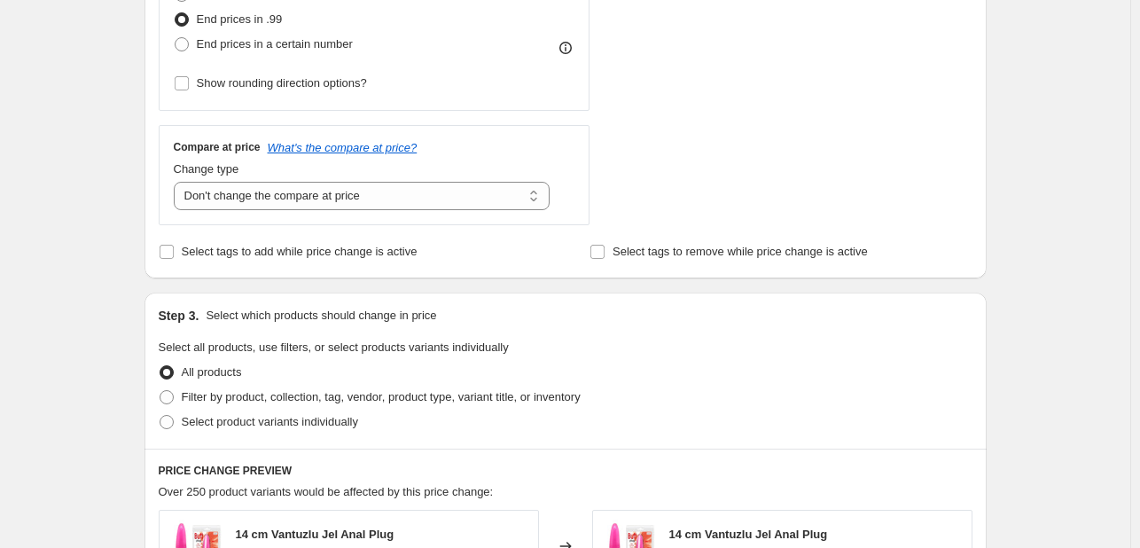
scroll to position [355, 0]
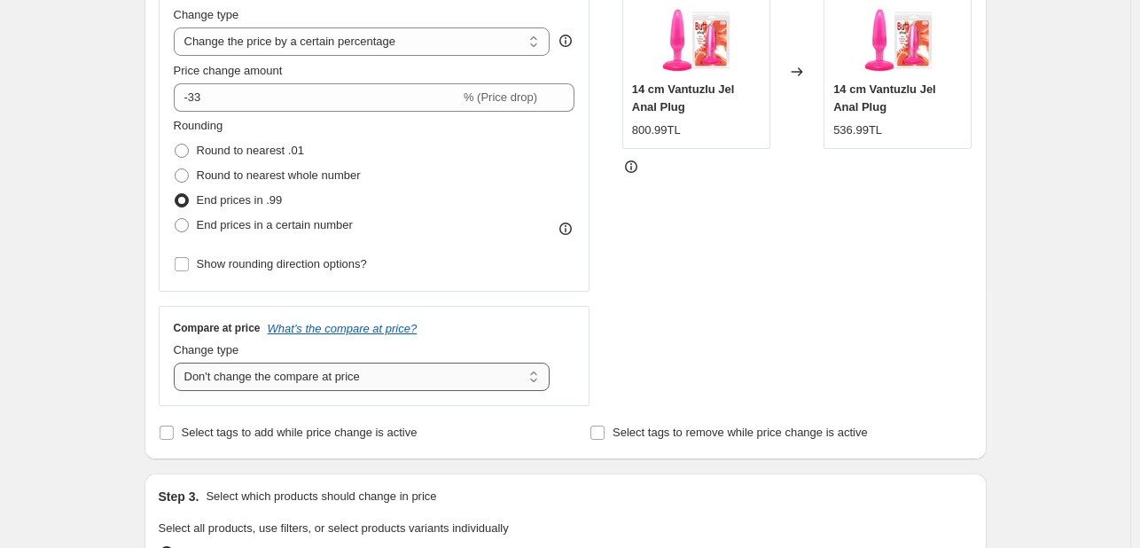
click at [379, 378] on select "Change the compare at price to the current price (sale) Change the compare at p…" at bounding box center [362, 377] width 377 height 28
select select "ep"
click at [177, 363] on select "Change the compare at price to the current price (sale) Change the compare at p…" at bounding box center [362, 377] width 377 height 28
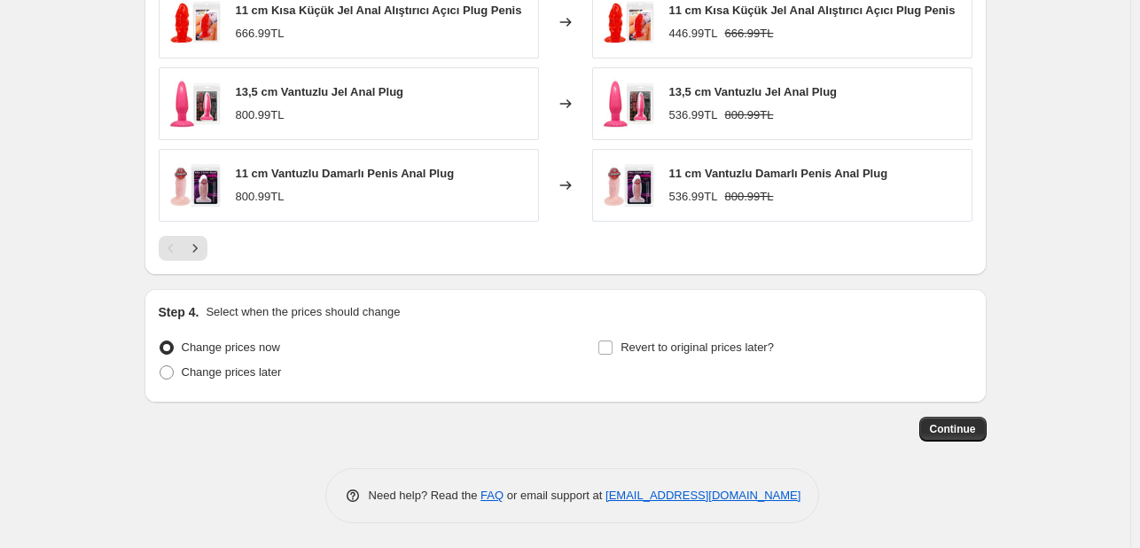
scroll to position [1223, 0]
click at [936, 426] on span "Continue" at bounding box center [953, 428] width 46 height 14
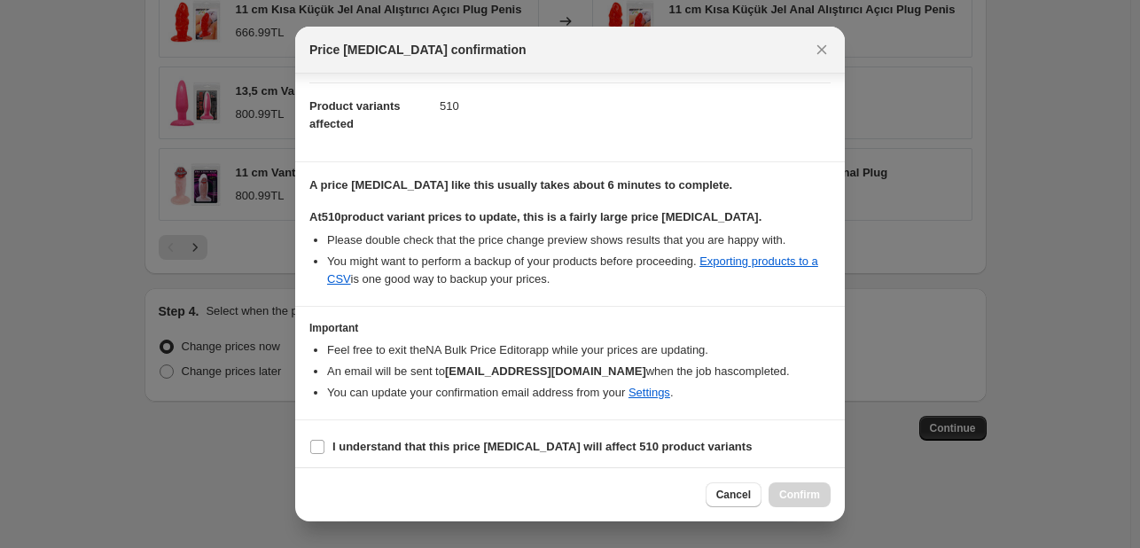
scroll to position [185, 0]
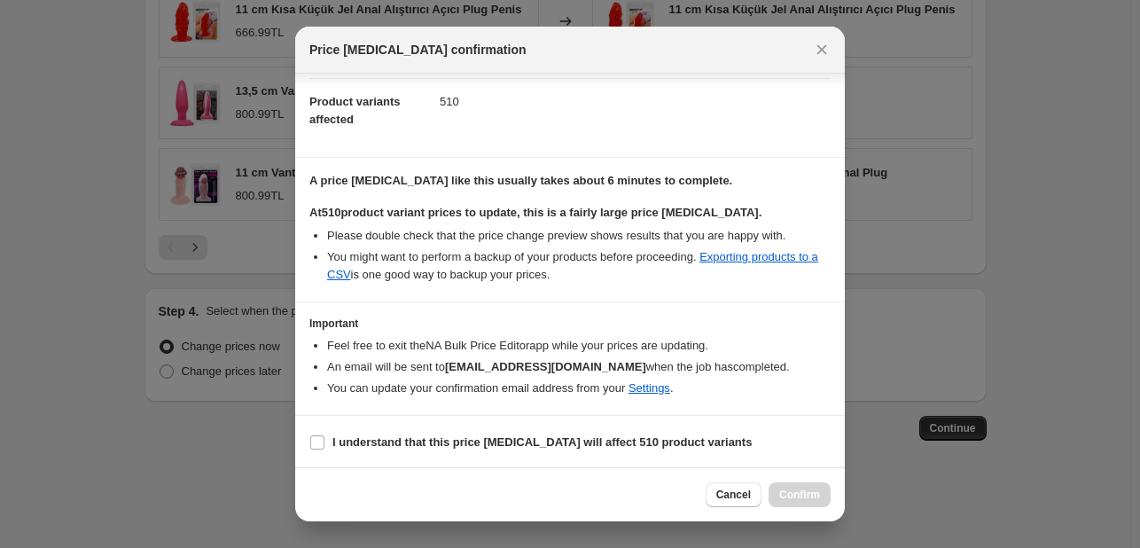
click at [319, 437] on input "I understand that this price [MEDICAL_DATA] will affect 510 product variants" at bounding box center [317, 442] width 14 height 14
checkbox input "true"
click at [812, 494] on span "Confirm" at bounding box center [799, 495] width 41 height 14
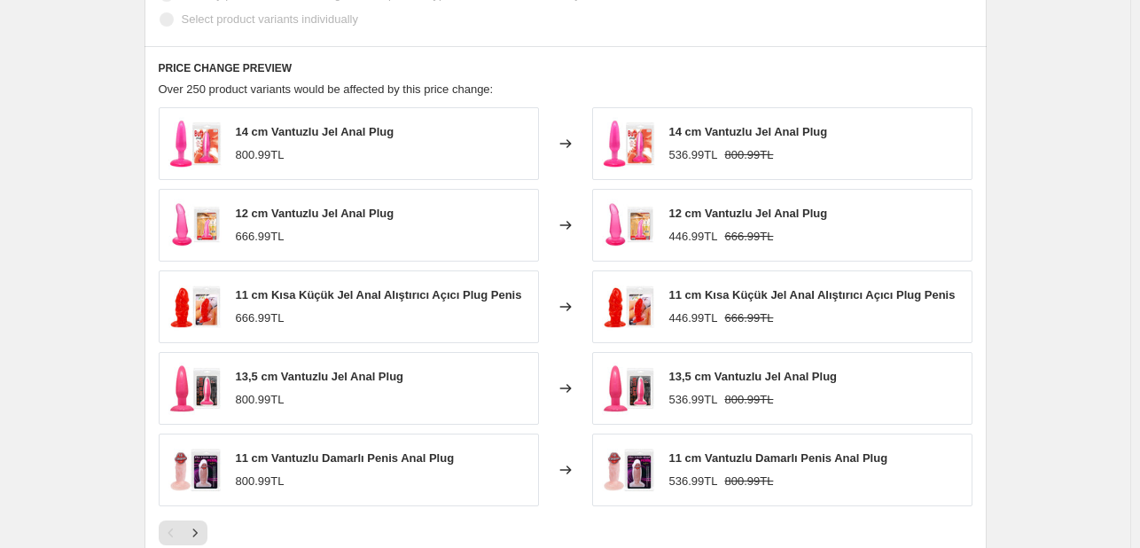
scroll to position [1064, 0]
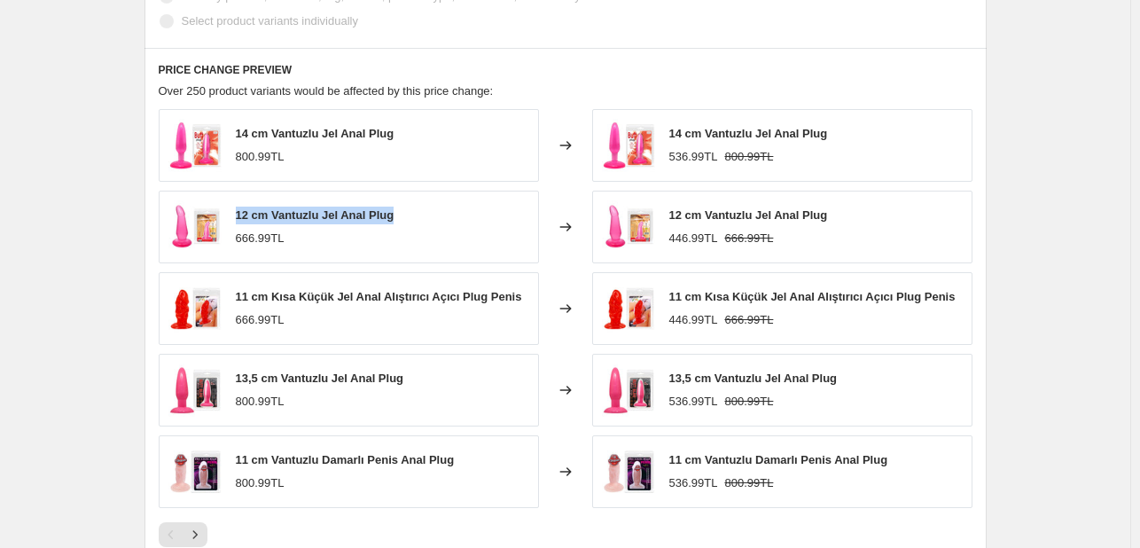
drag, startPoint x: 398, startPoint y: 217, endPoint x: 241, endPoint y: 217, distance: 156.9
click at [241, 217] on div "12 cm Vantuzlu Jel Anal Plug 666.99TL" at bounding box center [349, 227] width 380 height 73
copy span "12 cm Vantuzlu Jel Anal Plug"
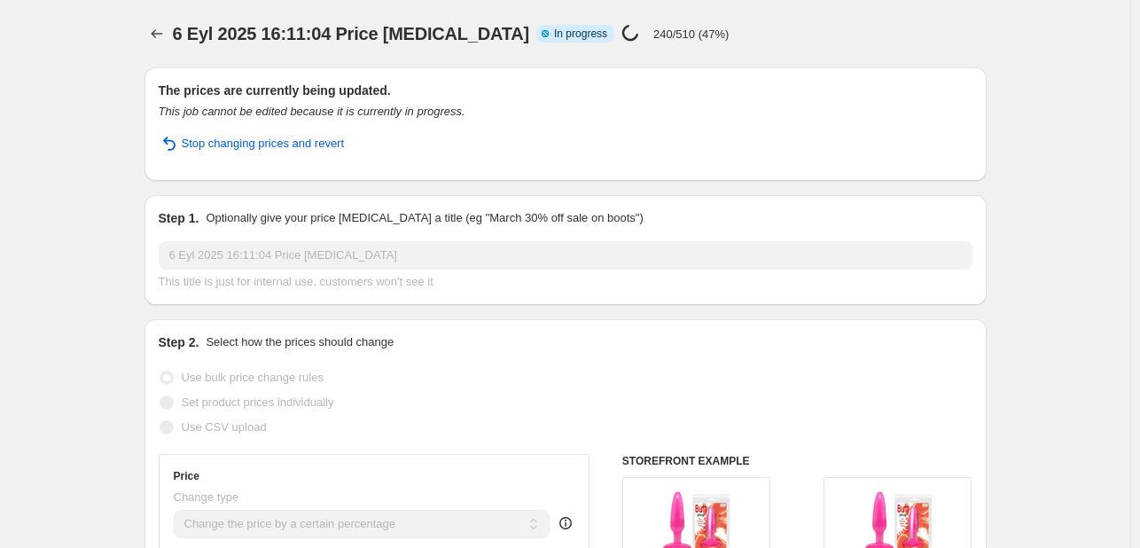
scroll to position [0, 0]
select select "percentage"
